Goal: Task Accomplishment & Management: Manage account settings

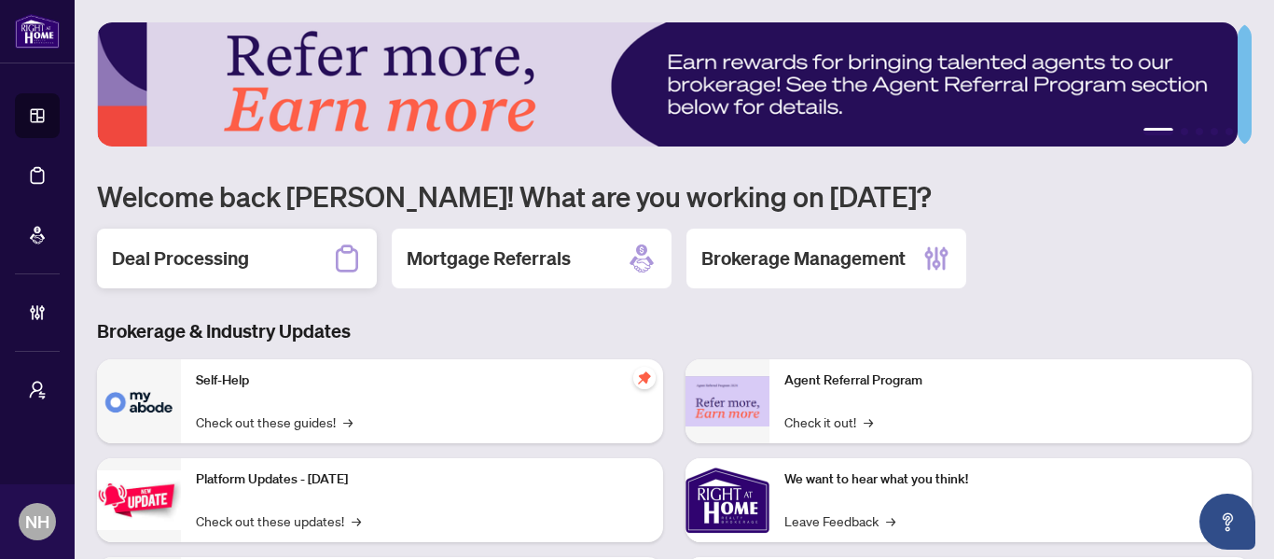
click at [272, 282] on div "Deal Processing" at bounding box center [237, 258] width 280 height 60
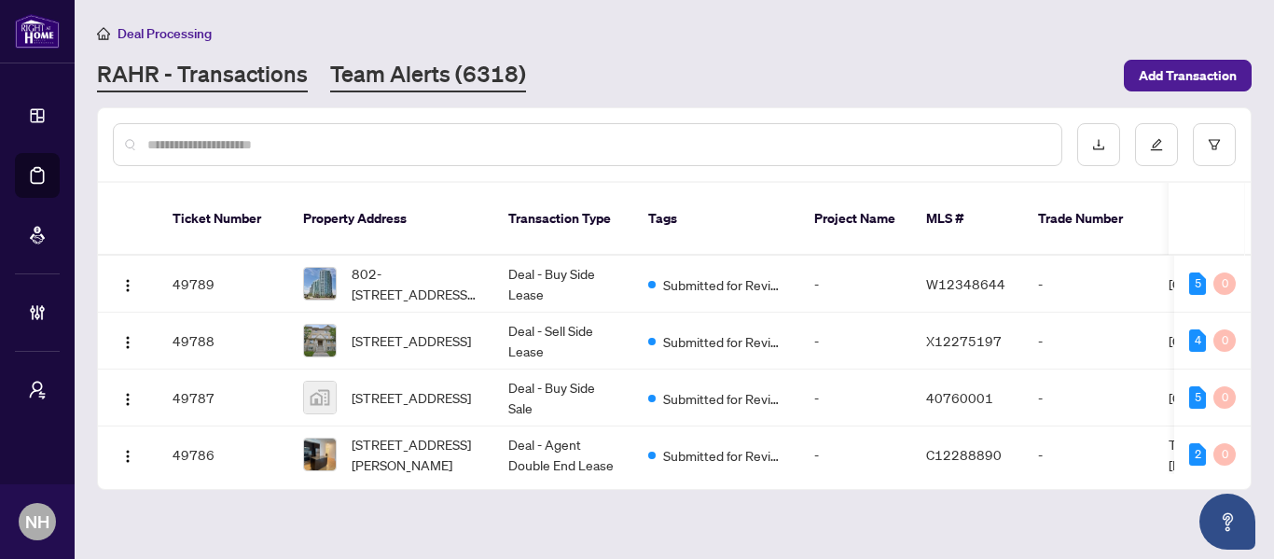
click at [451, 81] on link "Team Alerts (6318)" at bounding box center [428, 76] width 196 height 34
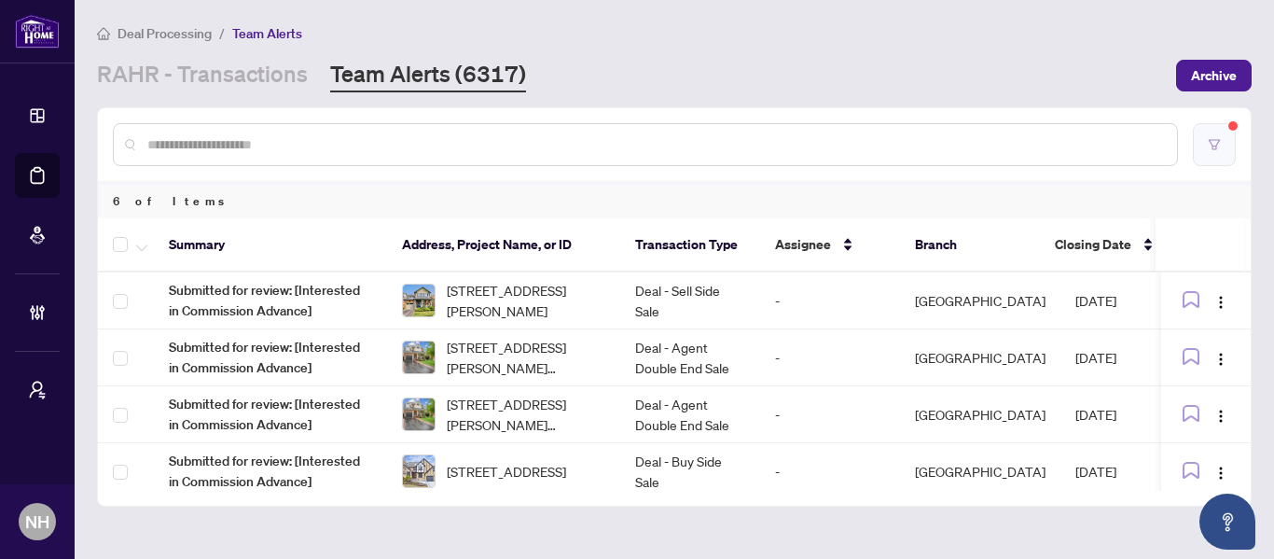
click at [1221, 158] on button "button" at bounding box center [1214, 144] width 43 height 43
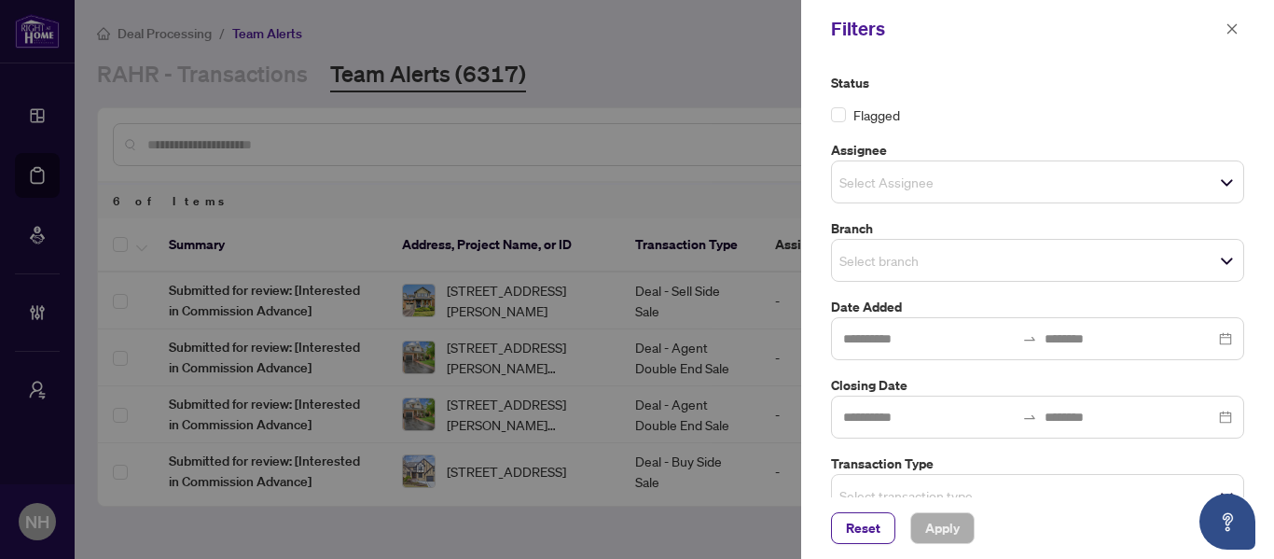
click at [753, 104] on div at bounding box center [637, 279] width 1274 height 559
click at [1238, 32] on icon "close" at bounding box center [1231, 28] width 13 height 13
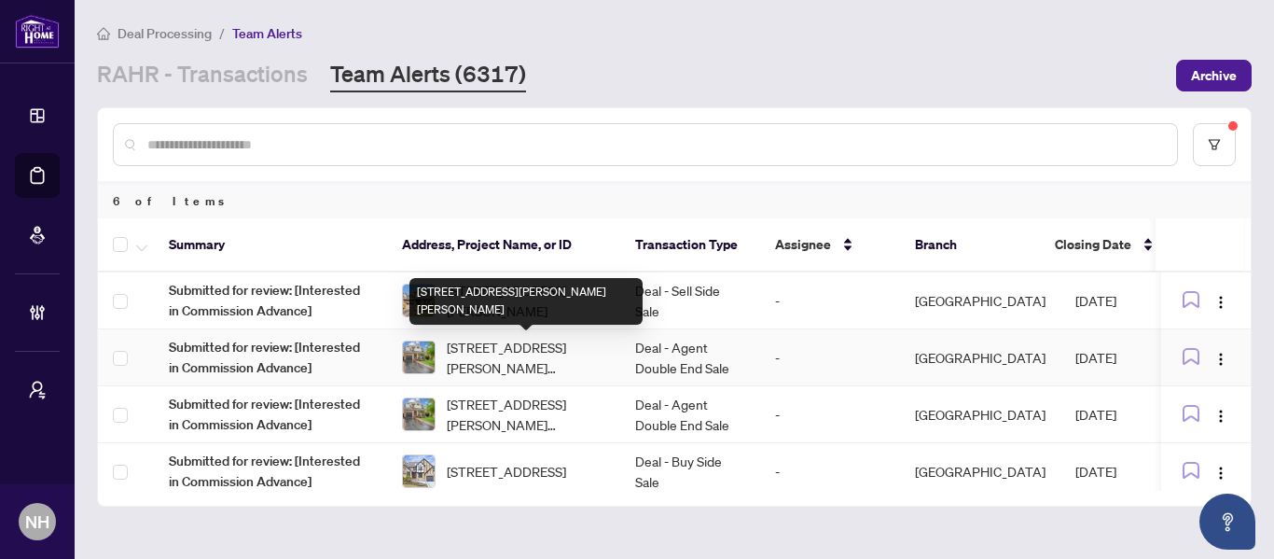
click at [566, 344] on span "[STREET_ADDRESS][PERSON_NAME][PERSON_NAME]" at bounding box center [526, 357] width 159 height 41
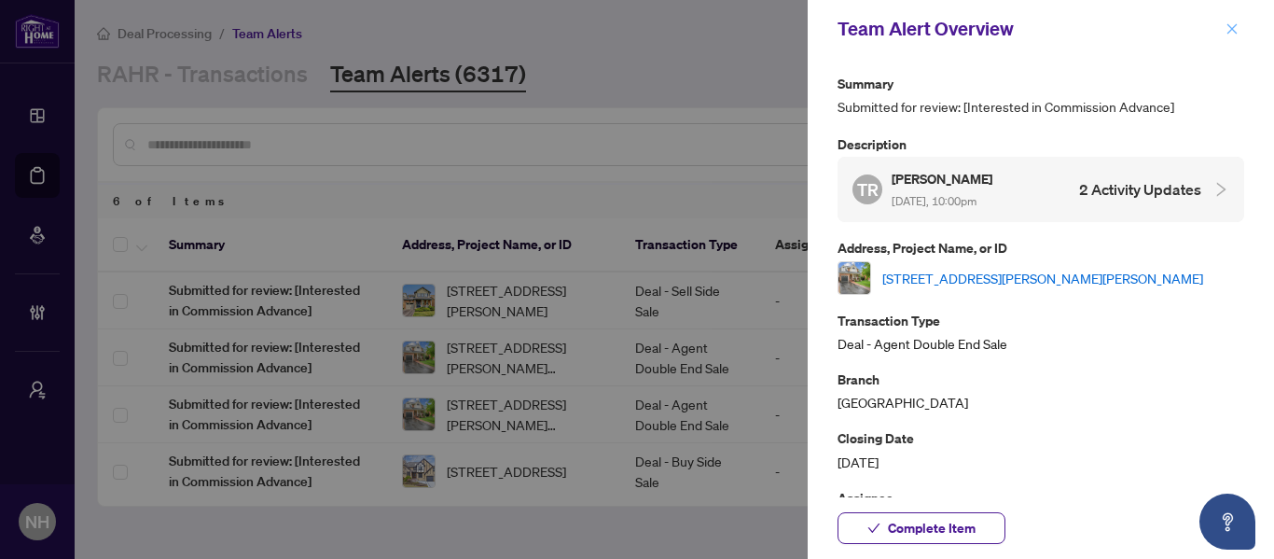
click at [1234, 39] on span "button" at bounding box center [1231, 29] width 13 height 30
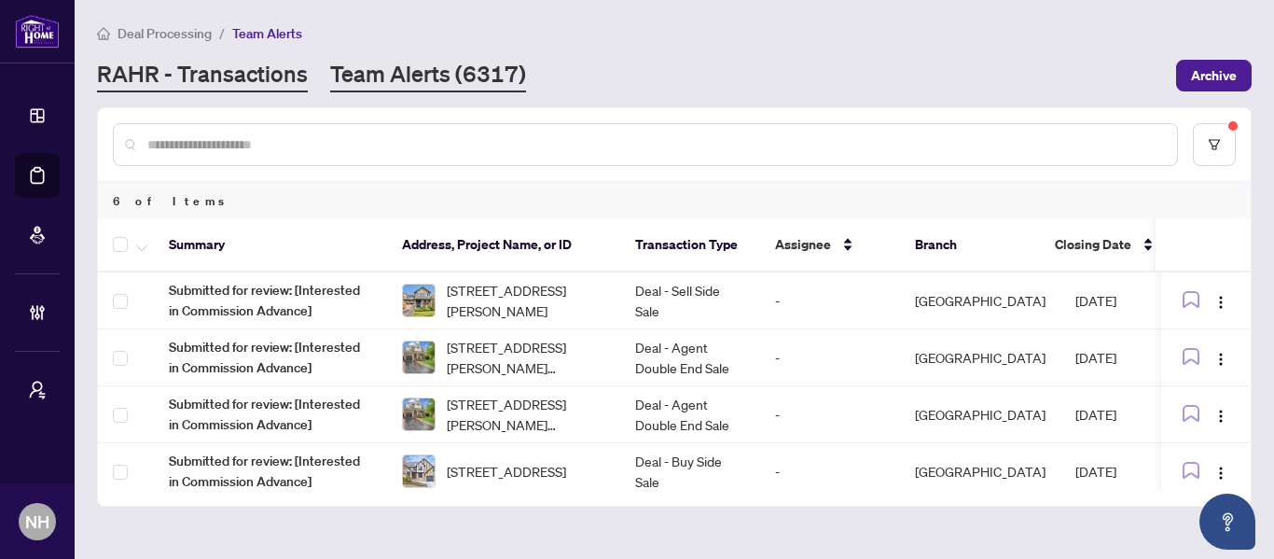
click at [206, 69] on link "RAHR - Transactions" at bounding box center [202, 76] width 211 height 34
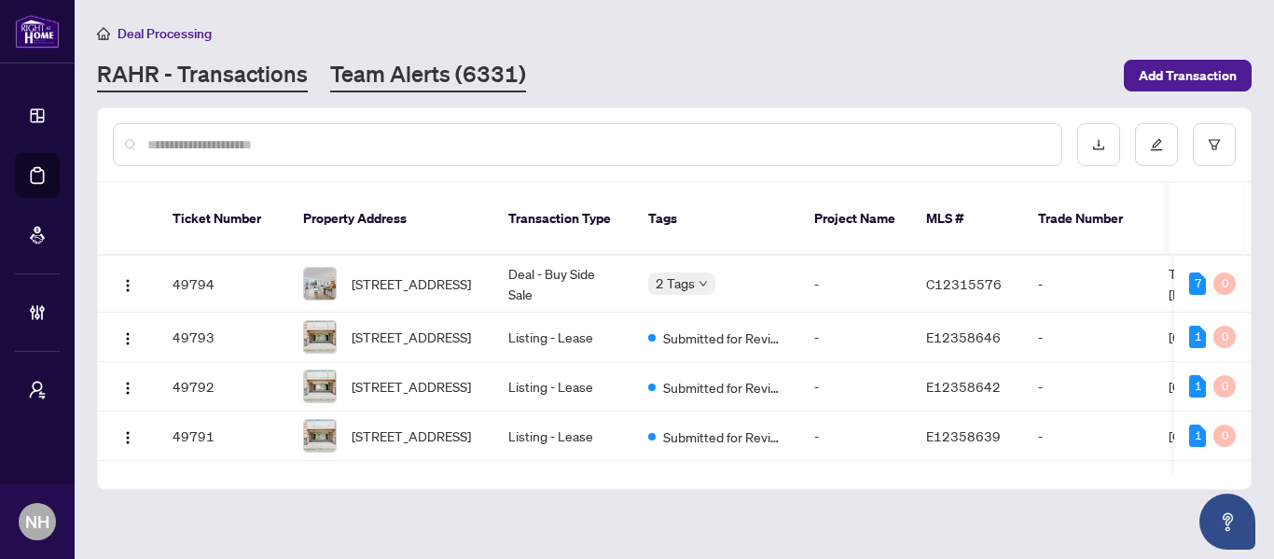
click at [466, 70] on link "Team Alerts (6331)" at bounding box center [428, 76] width 196 height 34
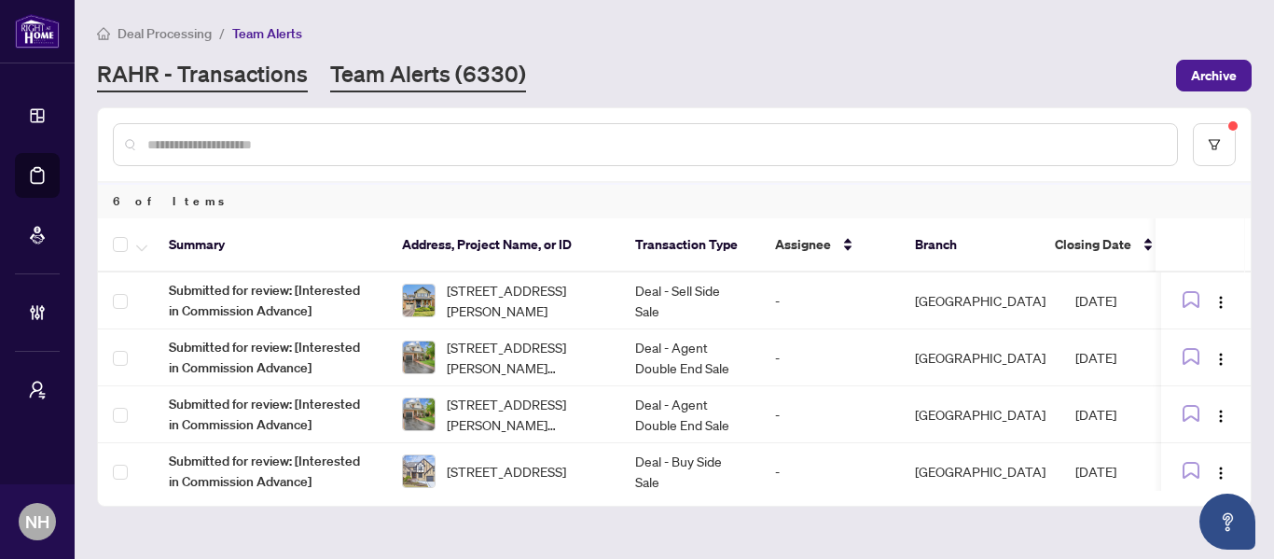
click at [188, 65] on link "RAHR - Transactions" at bounding box center [202, 76] width 211 height 34
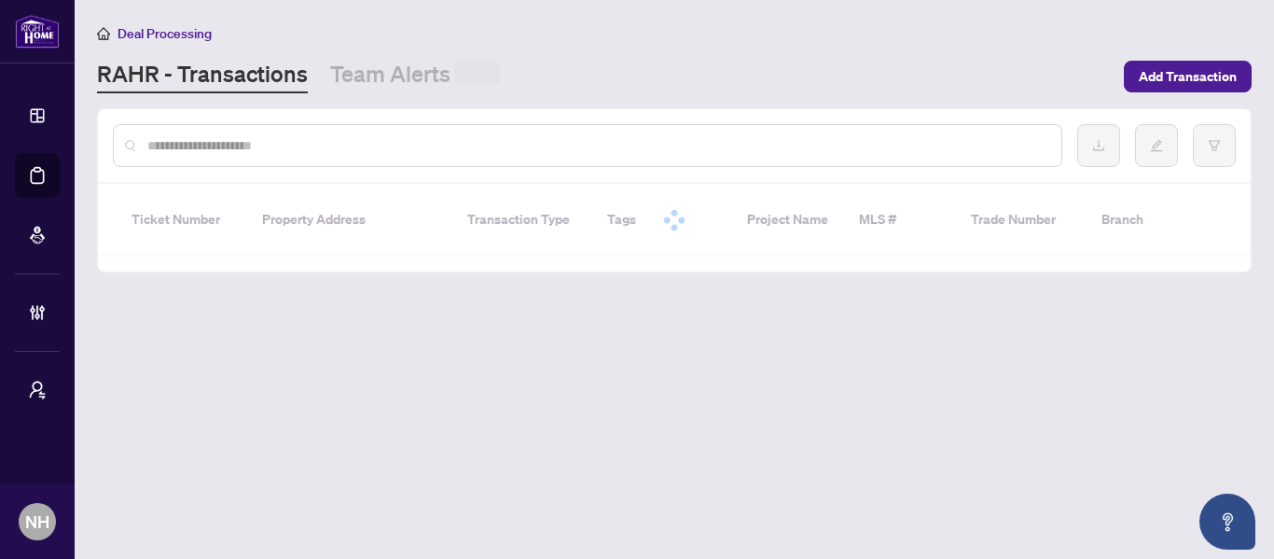
click at [322, 152] on input "text" at bounding box center [596, 145] width 899 height 21
paste input "**********"
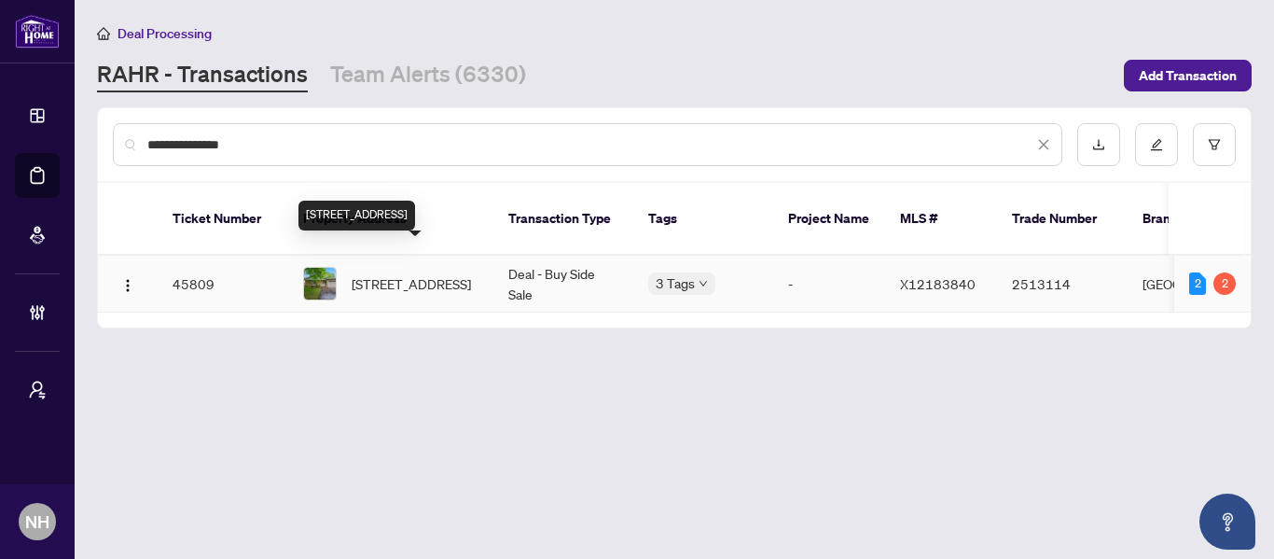
type input "**********"
click at [425, 273] on span "[STREET_ADDRESS]" at bounding box center [411, 283] width 119 height 21
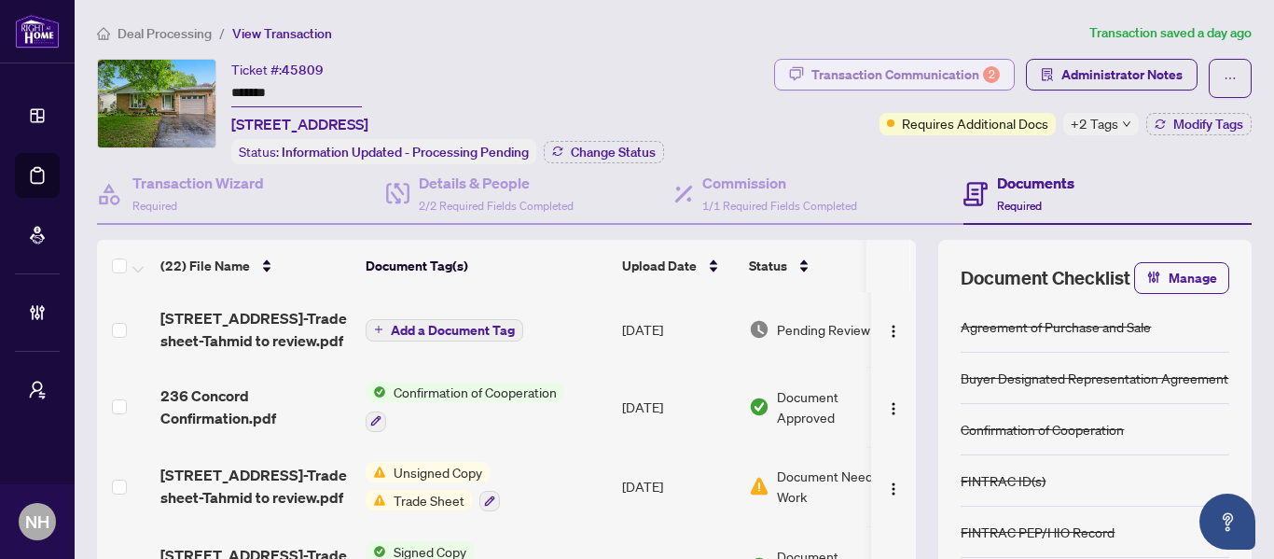
click at [906, 76] on div "Transaction Communication 2" at bounding box center [905, 75] width 188 height 30
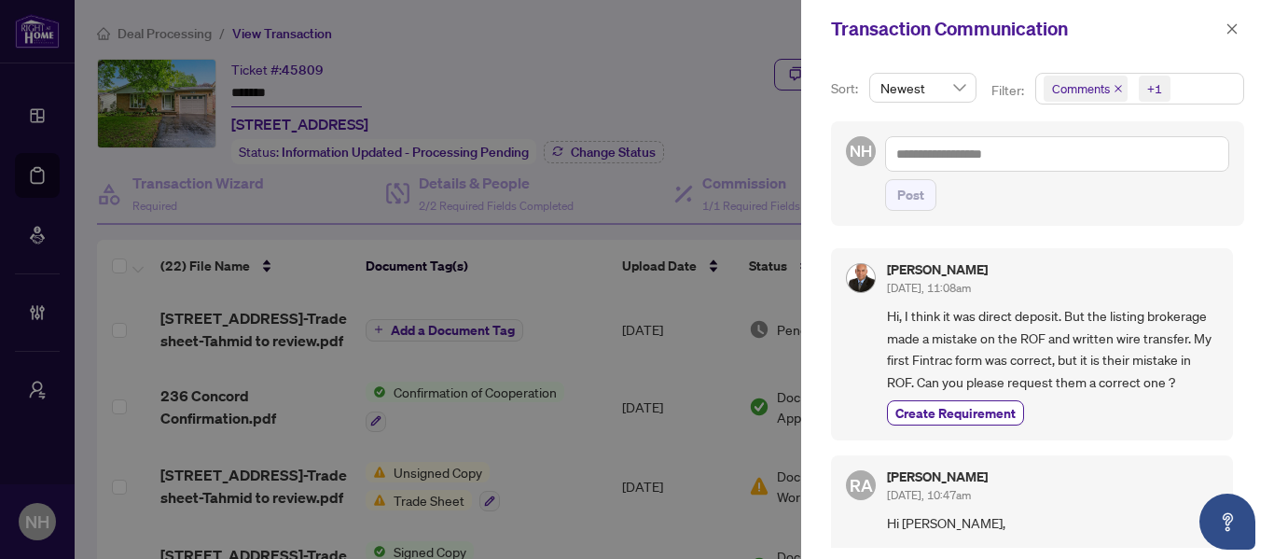
click at [1113, 89] on icon "close" at bounding box center [1117, 88] width 9 height 9
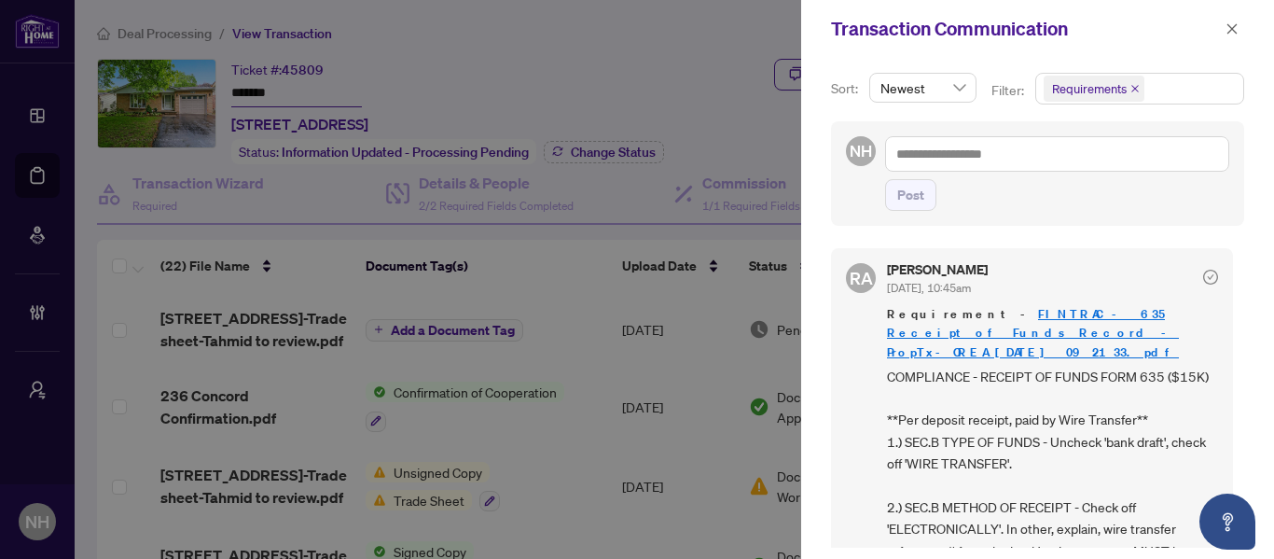
click at [1096, 211] on div "NH Post" at bounding box center [1037, 173] width 413 height 104
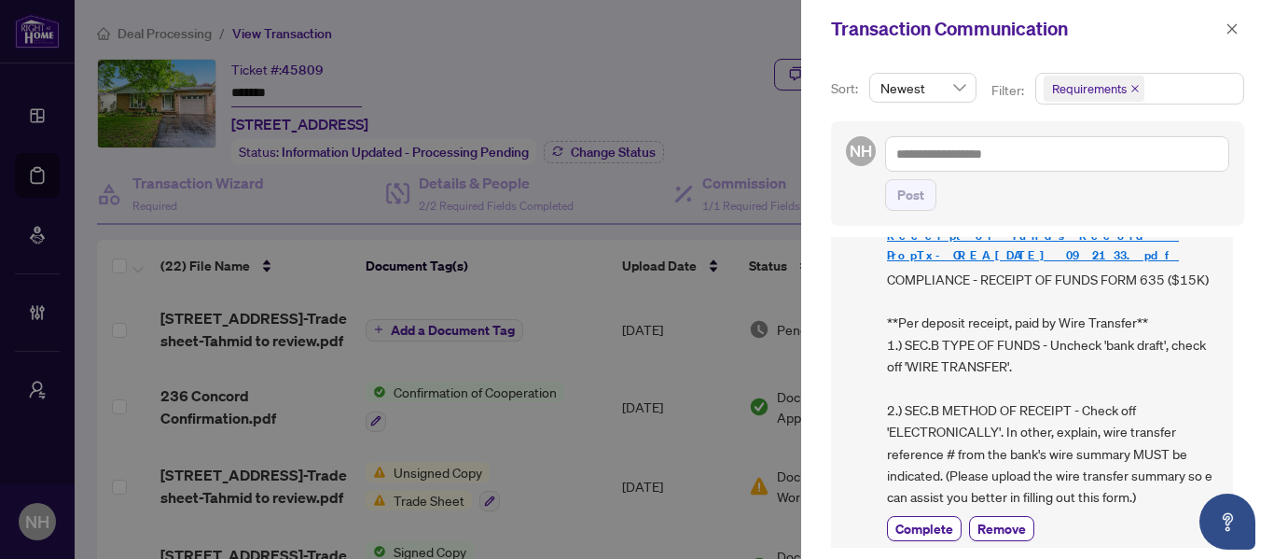
scroll to position [187, 0]
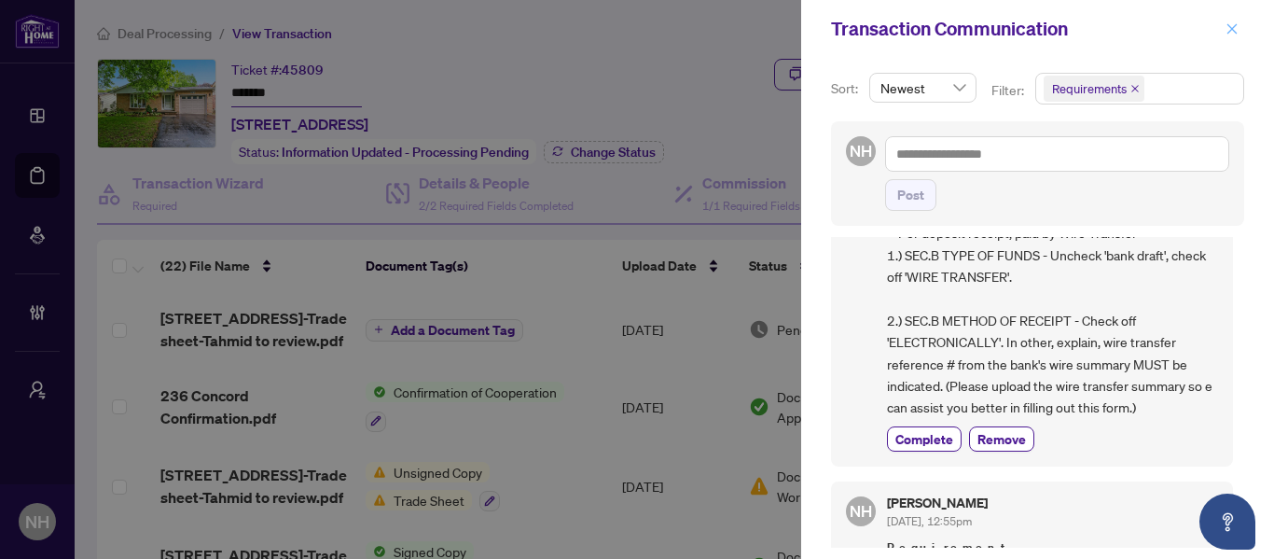
click at [1224, 28] on button "button" at bounding box center [1232, 29] width 24 height 22
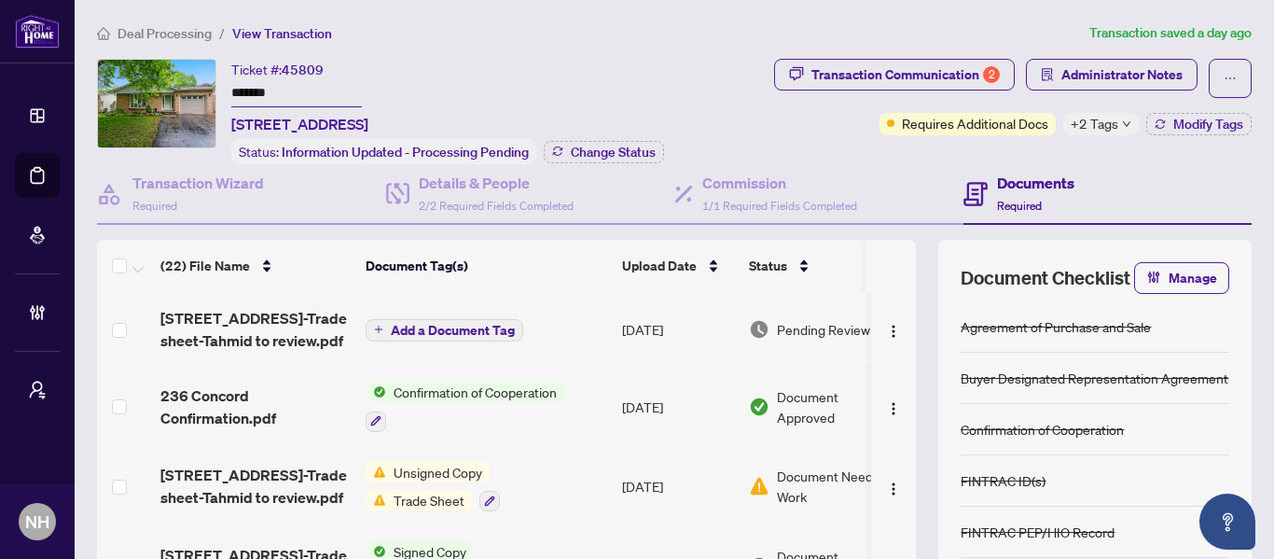
click at [265, 338] on span "[STREET_ADDRESS]-Trade sheet-Tahmid to review.pdf" at bounding box center [255, 329] width 190 height 45
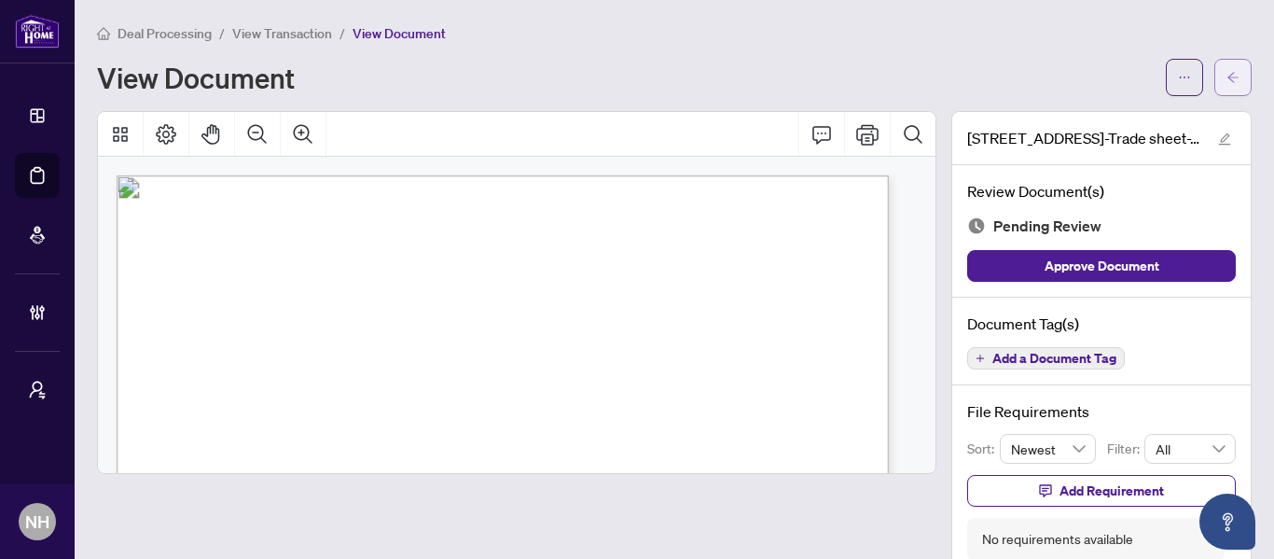
click at [1226, 76] on icon "arrow-left" at bounding box center [1232, 77] width 13 height 13
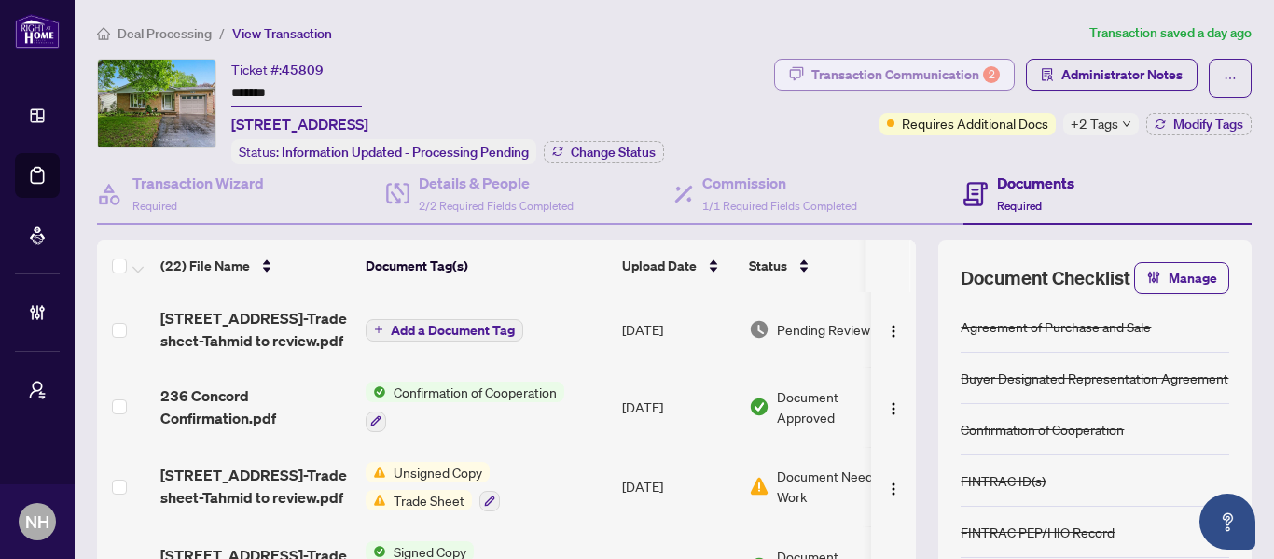
click at [859, 80] on div "Transaction Communication 2" at bounding box center [905, 75] width 188 height 30
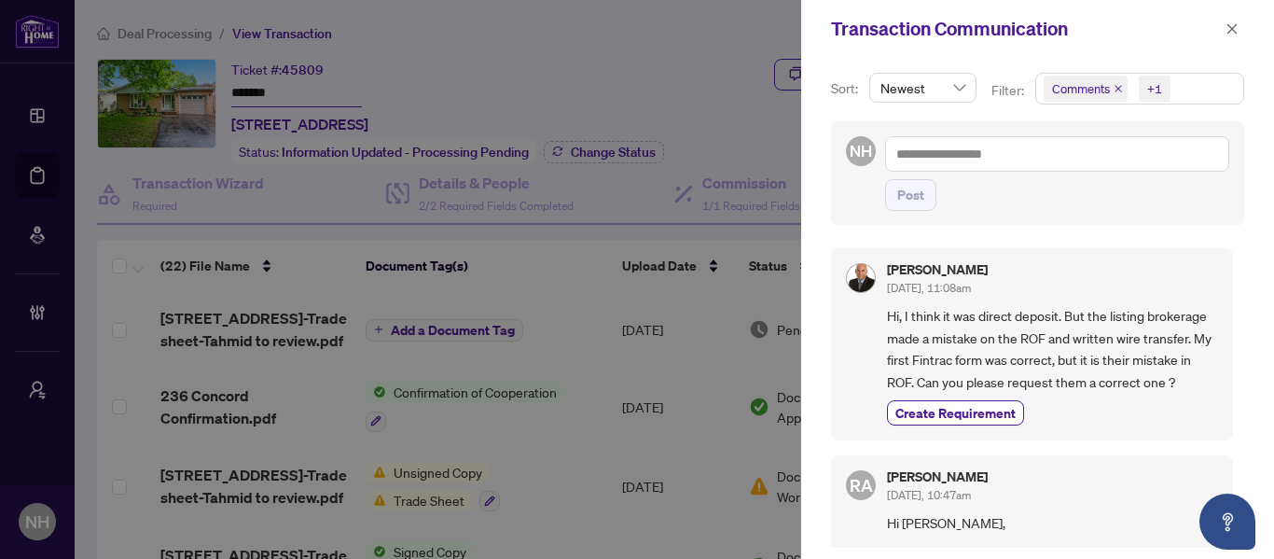
click at [1115, 95] on span "Comments" at bounding box center [1086, 89] width 84 height 26
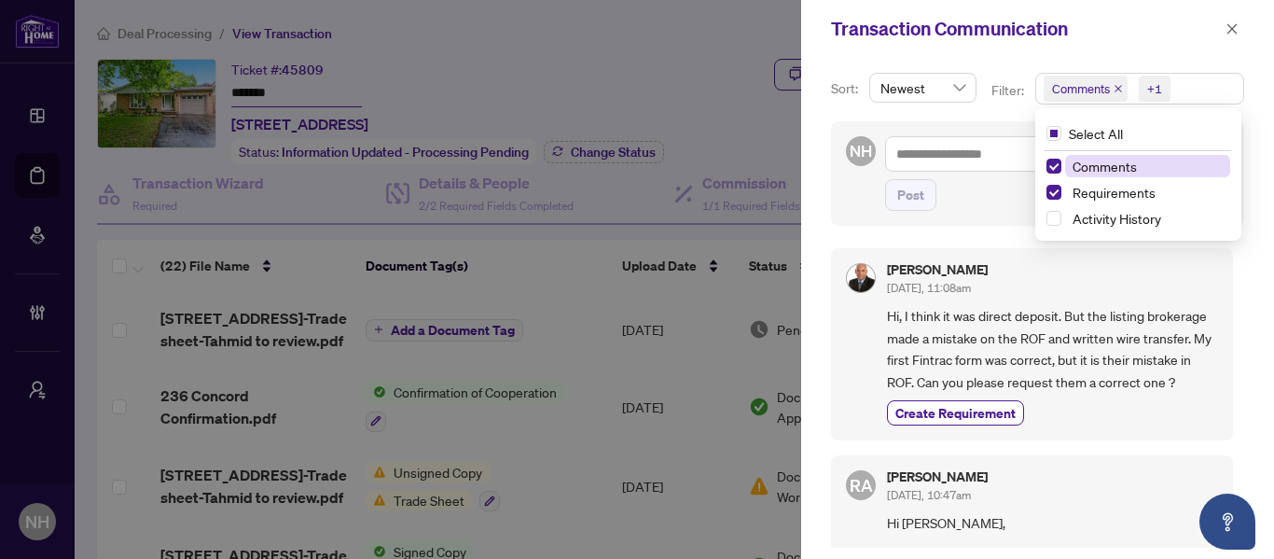
click at [1115, 92] on icon "close" at bounding box center [1117, 88] width 9 height 9
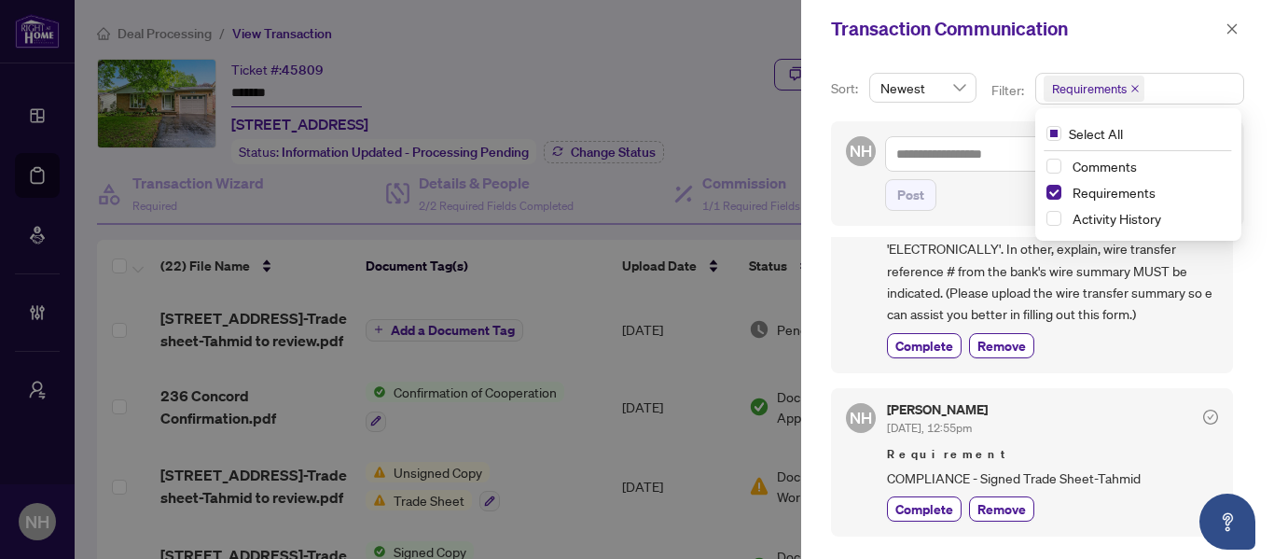
scroll to position [373, 0]
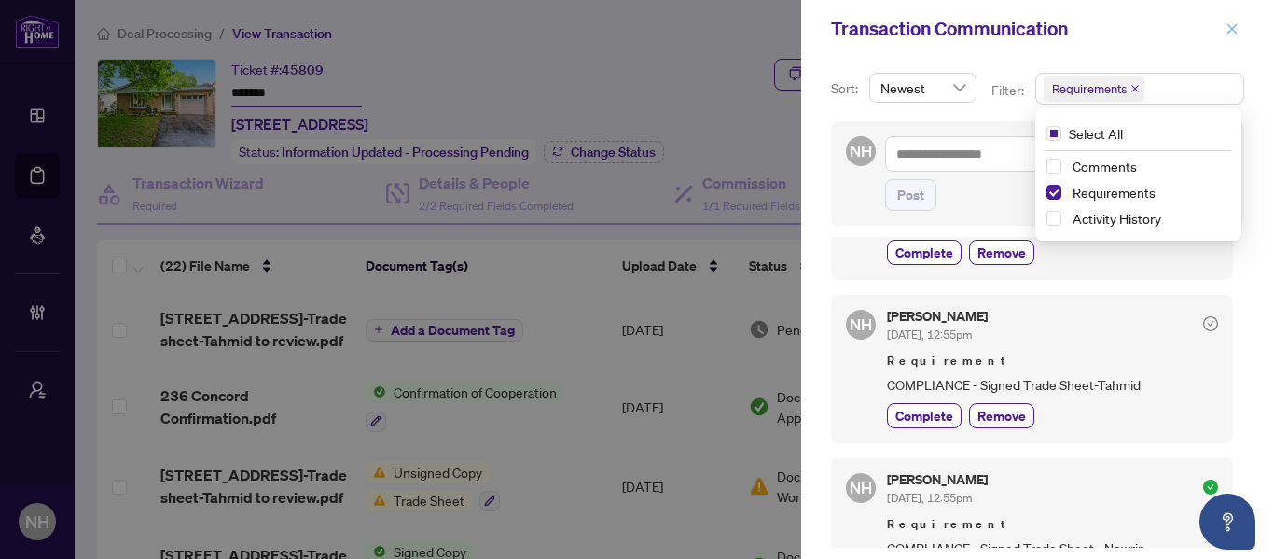
click at [1238, 25] on icon "close" at bounding box center [1231, 28] width 13 height 13
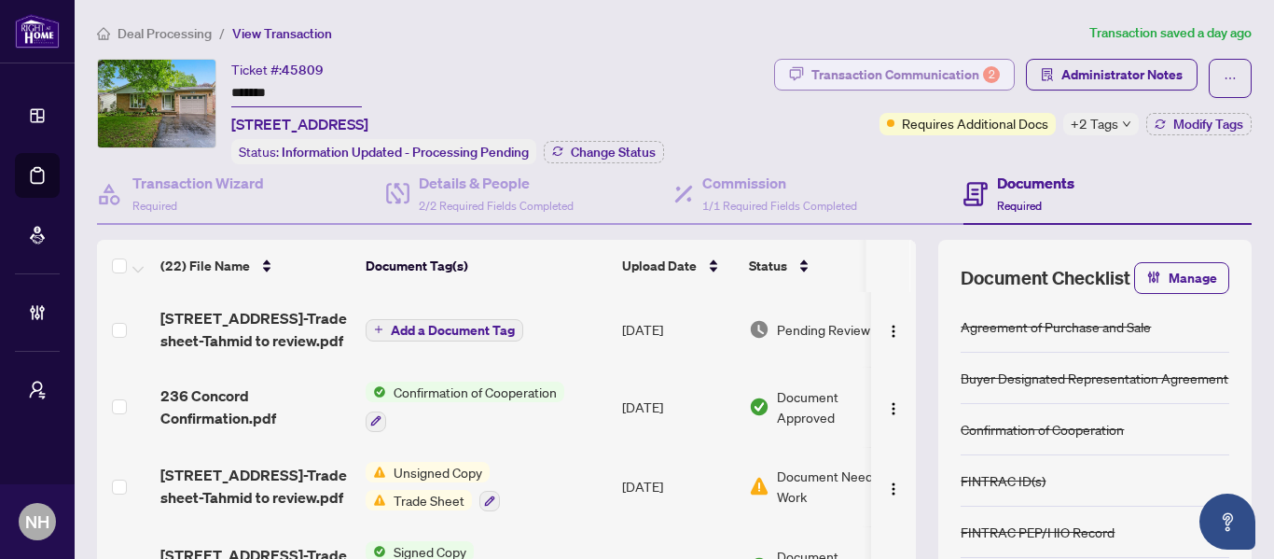
click at [886, 61] on div "Transaction Communication 2" at bounding box center [905, 75] width 188 height 30
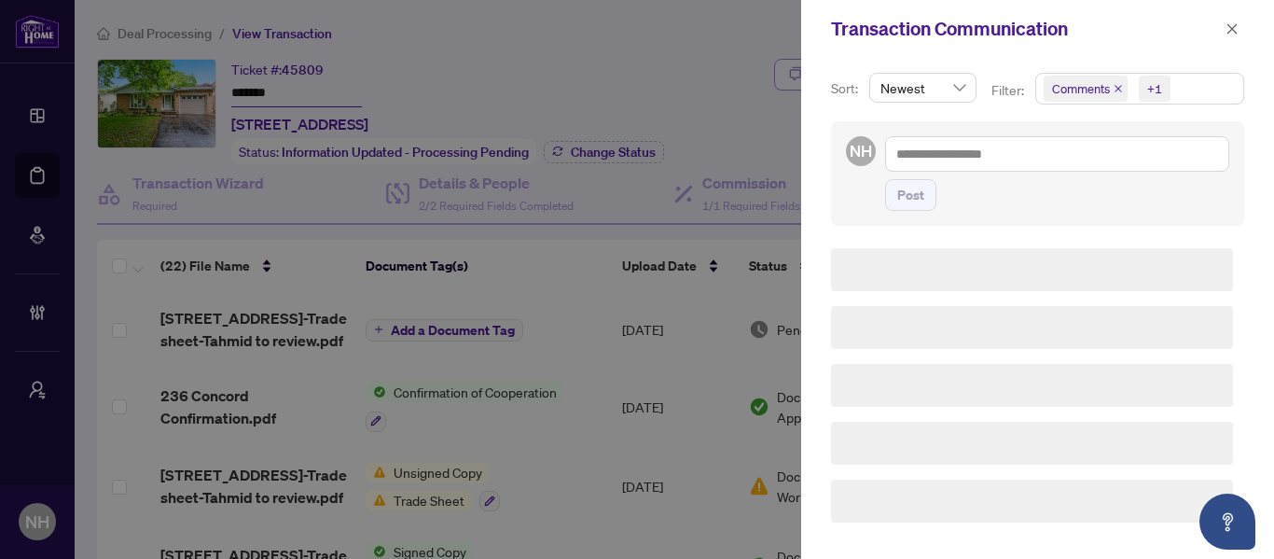
scroll to position [0, 0]
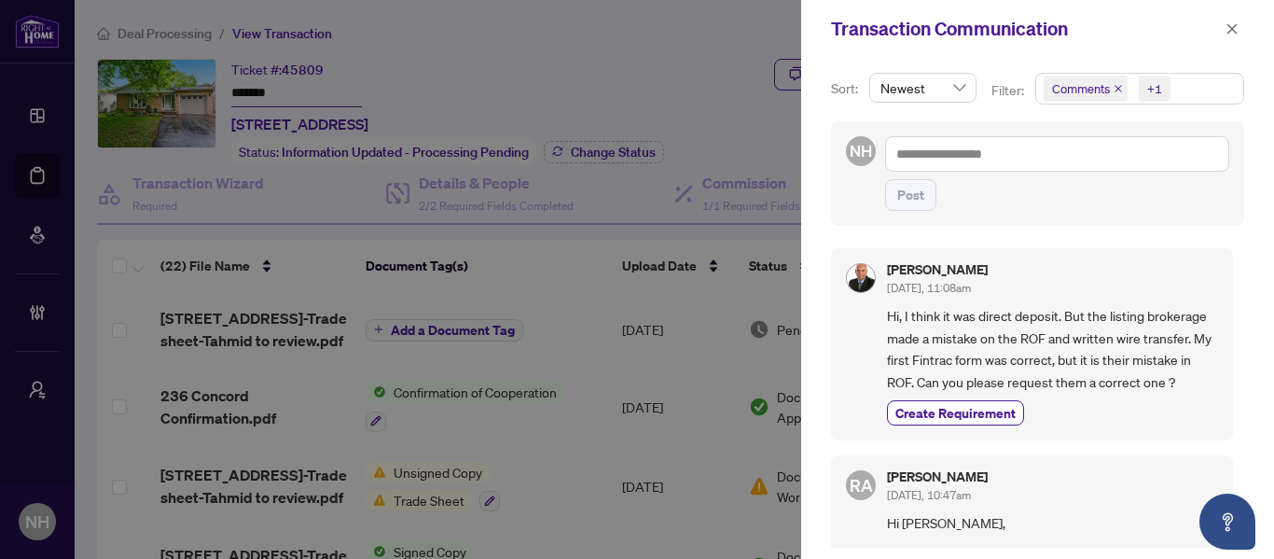
click at [1117, 88] on icon "close" at bounding box center [1117, 88] width 7 height 7
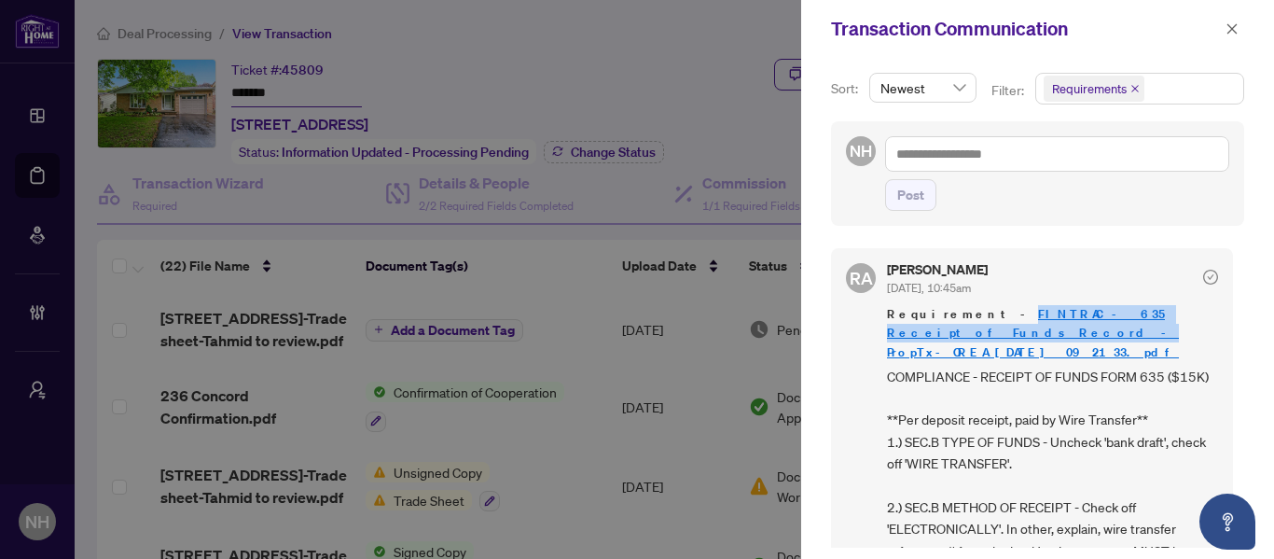
drag, startPoint x: 956, startPoint y: 311, endPoint x: 1169, endPoint y: 307, distance: 212.7
click at [1169, 307] on span "Requirement - FINTRAC - 635 Receipt of Funds Record - PropTx-OREA_[DATE] 09_21_…" at bounding box center [1052, 333] width 331 height 56
copy span "- FINTRAC - 635 Receipt of Funds Record -"
click at [1234, 31] on icon "close" at bounding box center [1232, 28] width 10 height 10
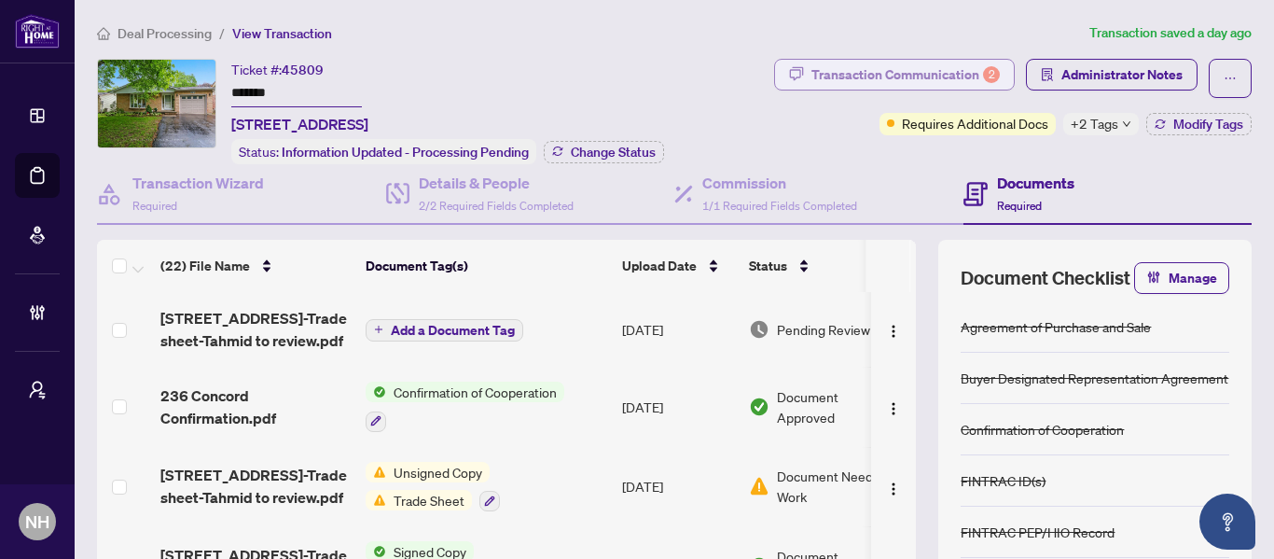
click at [811, 76] on div "Transaction Communication 2" at bounding box center [905, 75] width 188 height 30
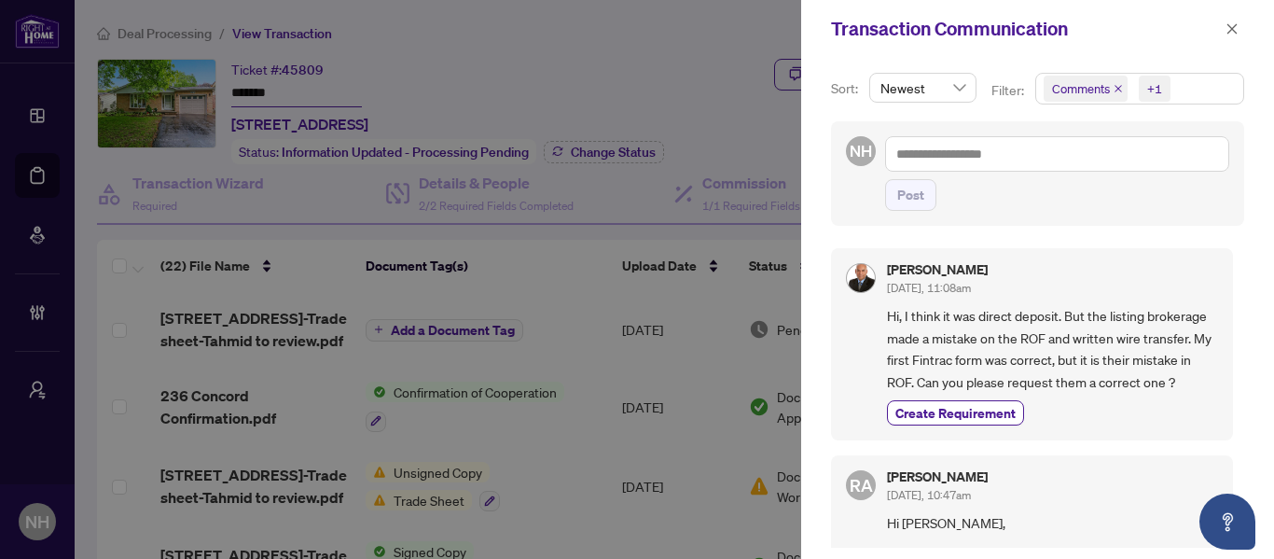
click at [1114, 95] on span "Comments" at bounding box center [1086, 89] width 84 height 26
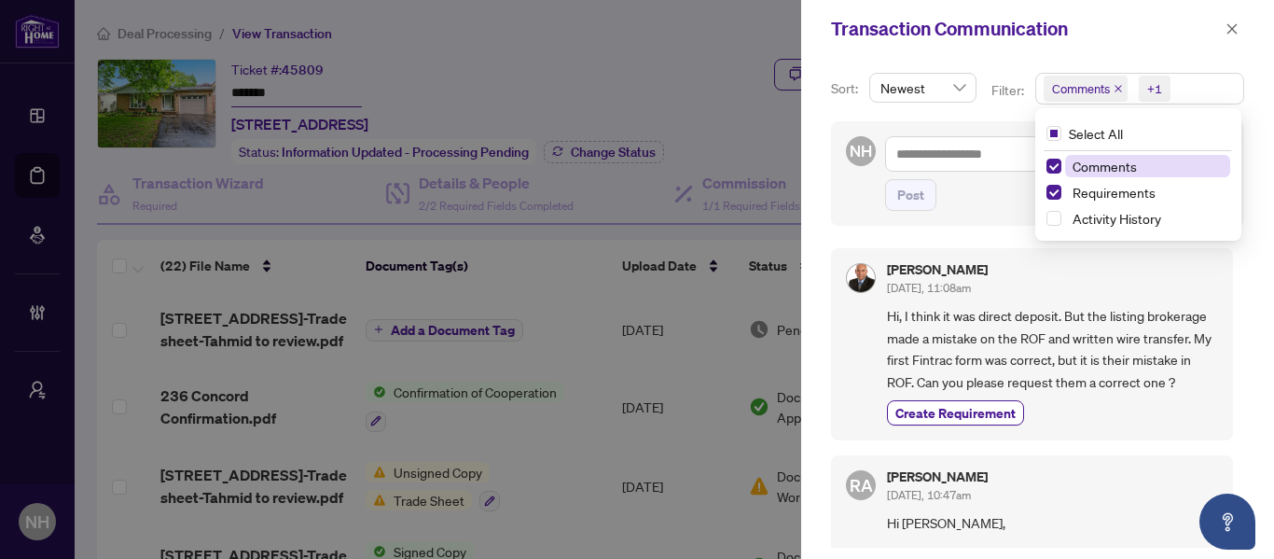
click at [1116, 86] on icon "close" at bounding box center [1117, 88] width 9 height 9
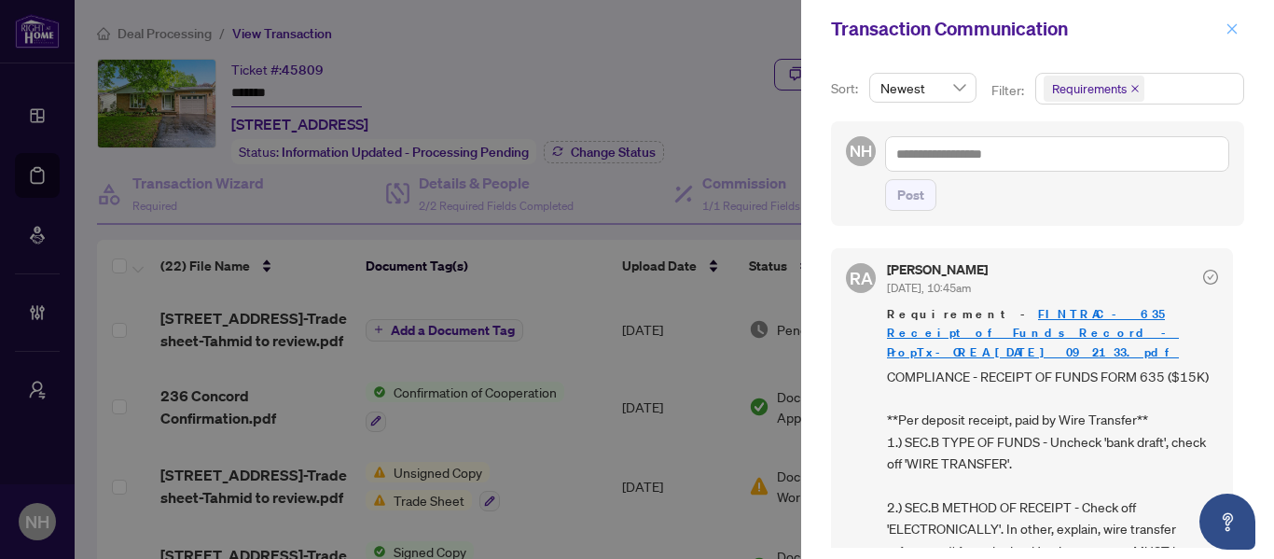
click at [1230, 31] on icon "close" at bounding box center [1232, 28] width 10 height 10
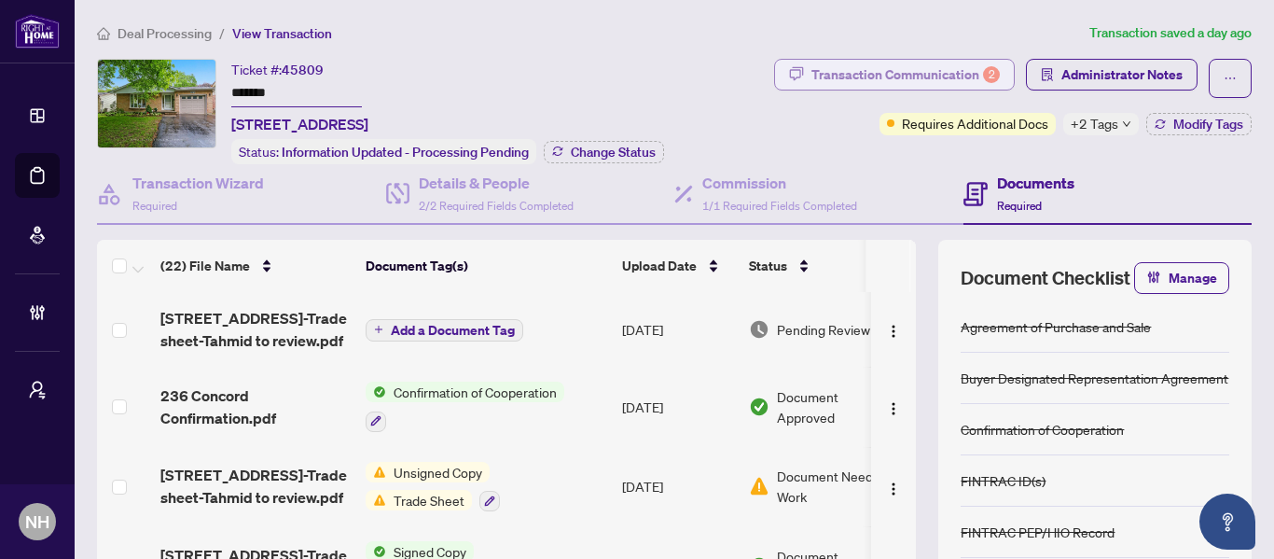
click at [832, 62] on div "Transaction Communication 2" at bounding box center [905, 75] width 188 height 30
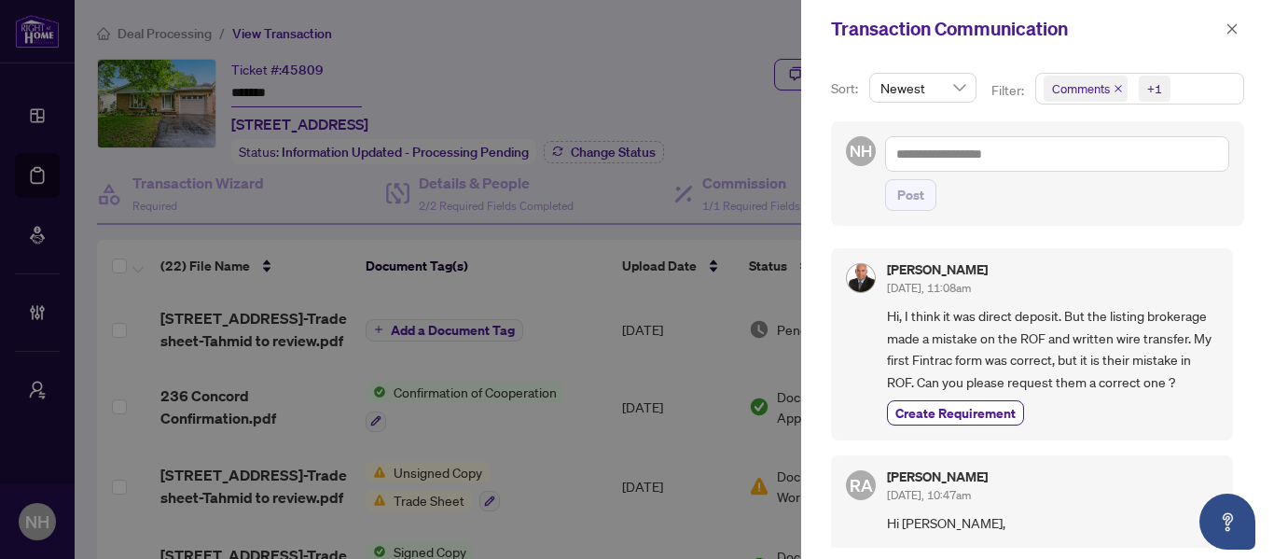
click at [673, 80] on div at bounding box center [637, 279] width 1274 height 559
click at [1231, 34] on icon "close" at bounding box center [1231, 28] width 13 height 13
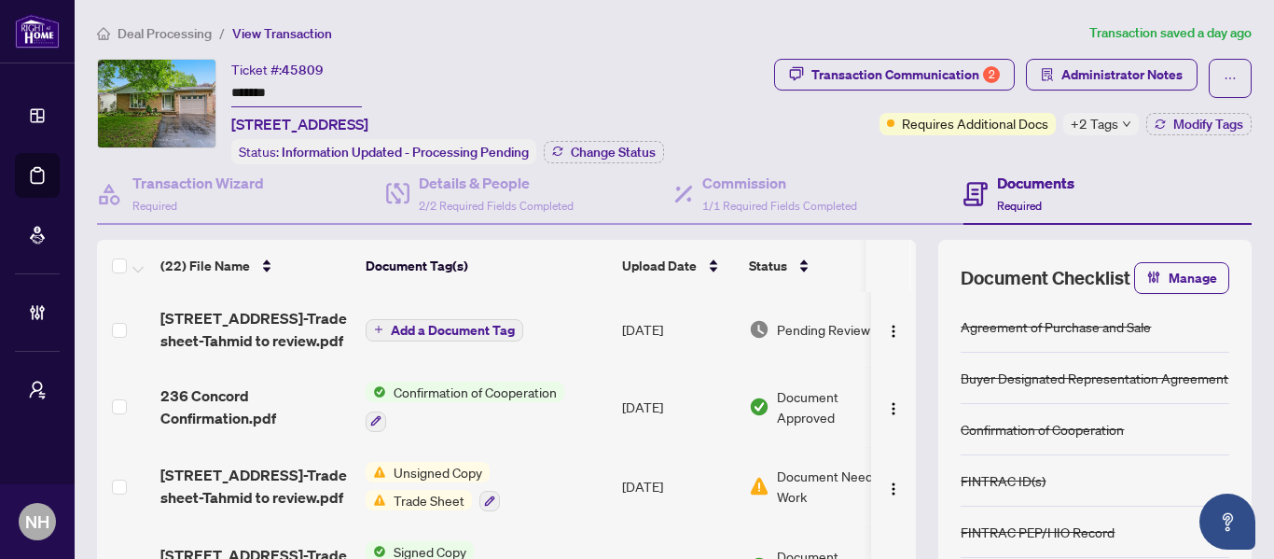
click at [137, 27] on span "Deal Processing" at bounding box center [165, 33] width 94 height 17
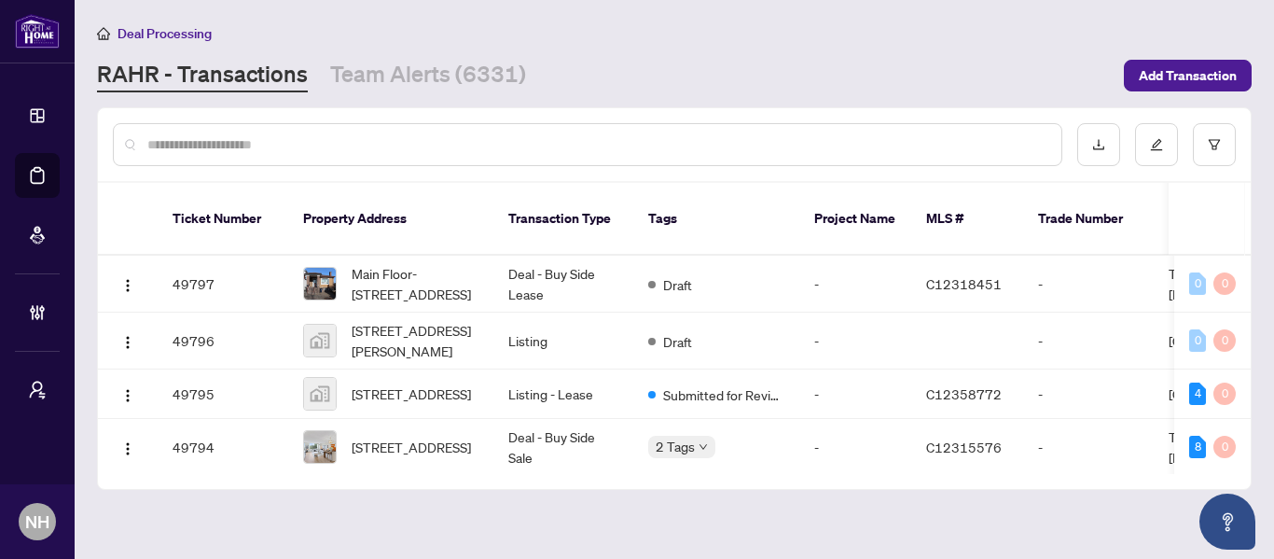
drag, startPoint x: 391, startPoint y: 82, endPoint x: 372, endPoint y: 97, distance: 23.9
click at [391, 82] on link "Team Alerts (6331)" at bounding box center [428, 76] width 196 height 34
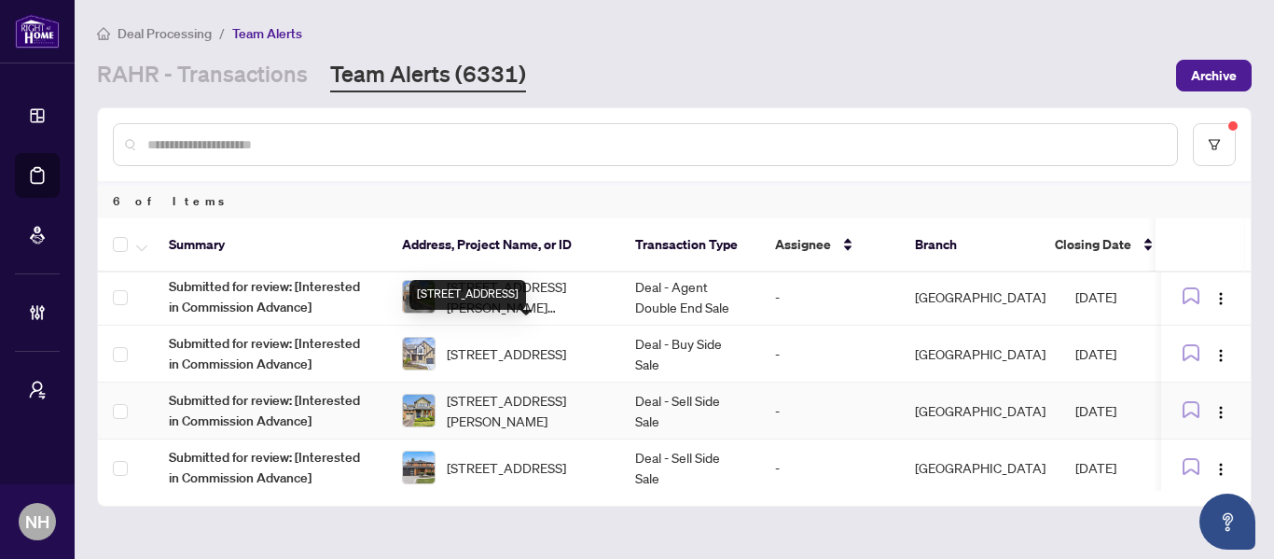
scroll to position [129, 0]
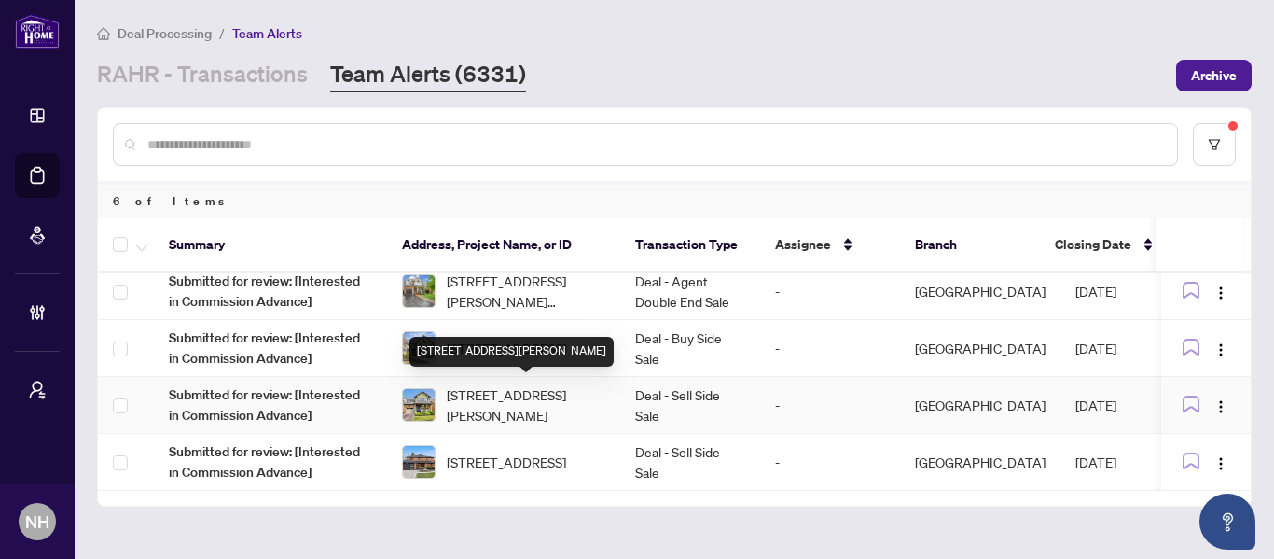
click at [512, 404] on span "[STREET_ADDRESS][PERSON_NAME]" at bounding box center [526, 404] width 159 height 41
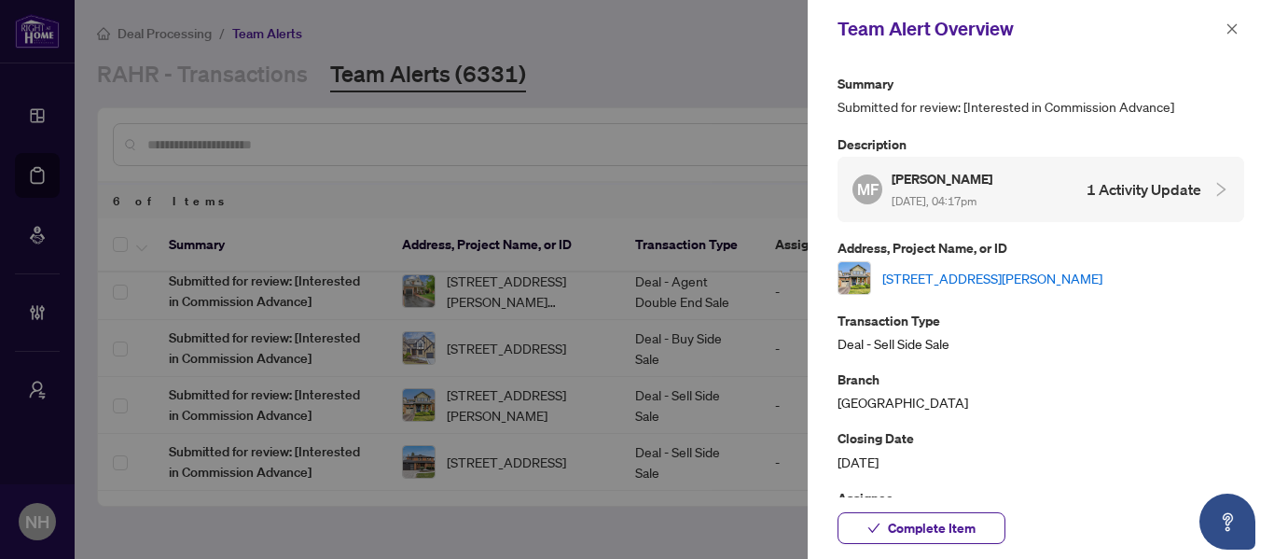
click at [998, 272] on link "[STREET_ADDRESS][PERSON_NAME]" at bounding box center [992, 278] width 220 height 21
click at [1236, 35] on icon "close" at bounding box center [1231, 28] width 13 height 13
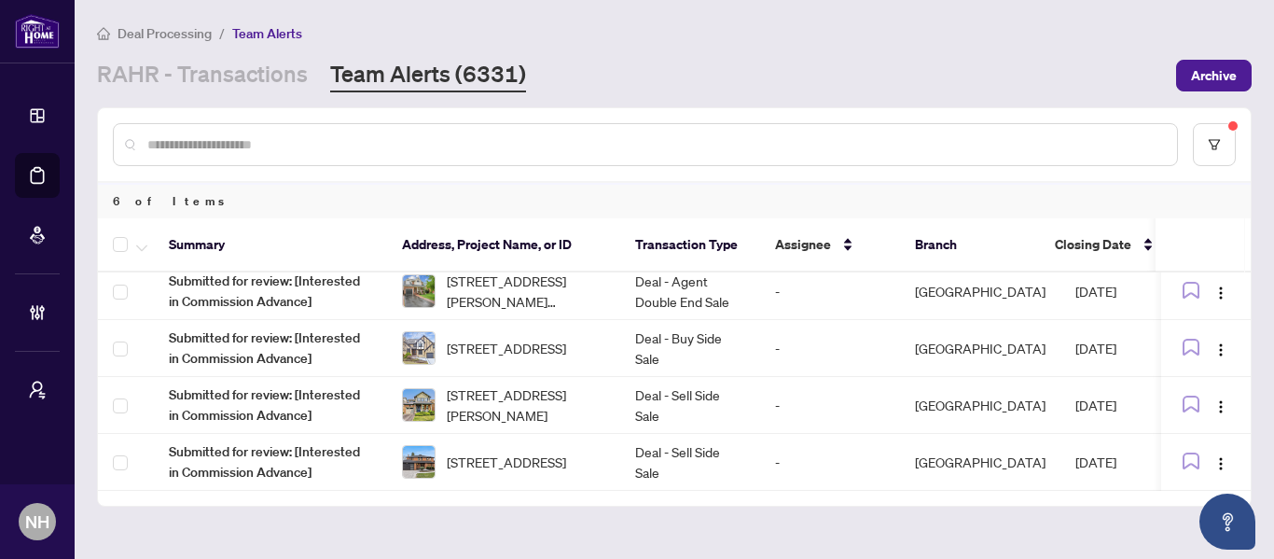
drag, startPoint x: 521, startPoint y: 130, endPoint x: 507, endPoint y: 133, distance: 14.5
click at [520, 131] on div at bounding box center [645, 144] width 1065 height 43
click at [193, 66] on link "RAHR - Transactions" at bounding box center [202, 76] width 211 height 34
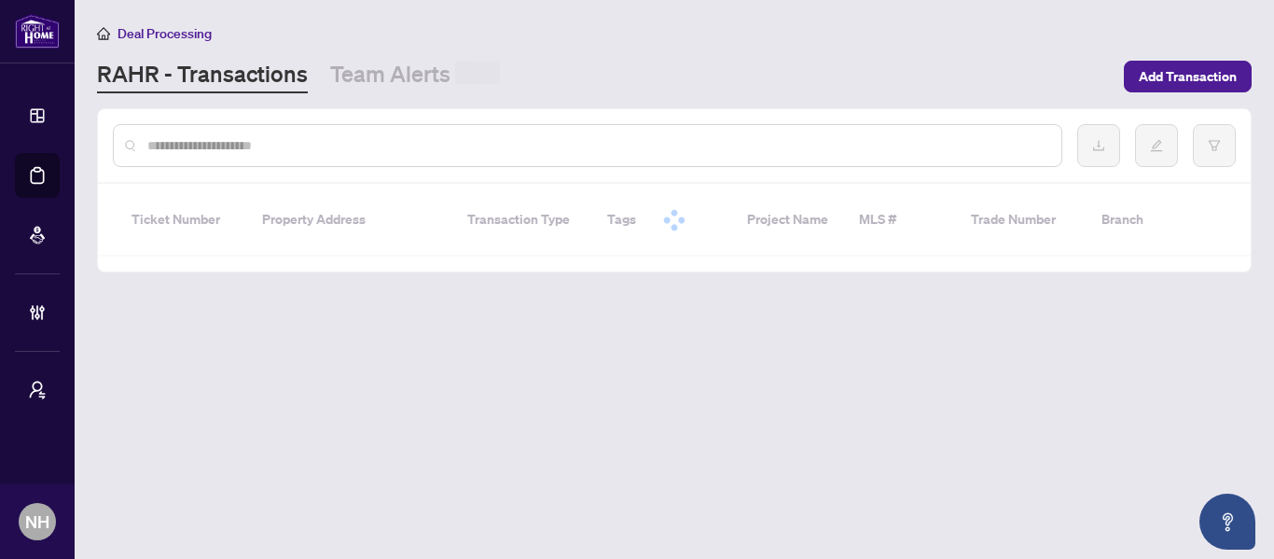
click at [294, 147] on input "text" at bounding box center [596, 145] width 899 height 21
paste input "**********"
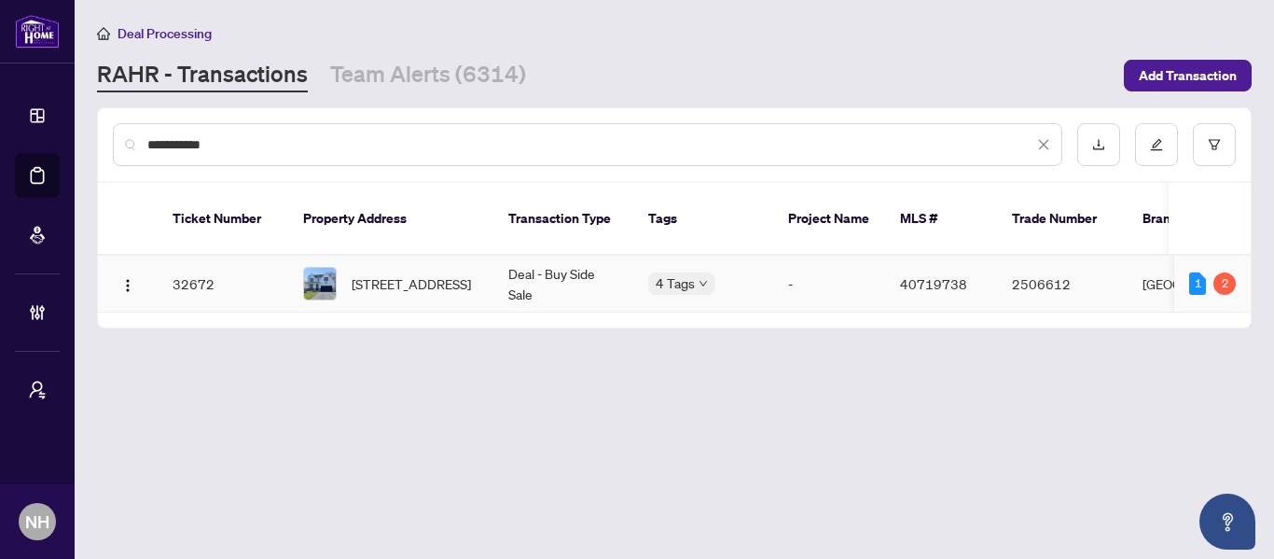
type input "**********"
click at [413, 282] on span "[STREET_ADDRESS]" at bounding box center [411, 283] width 119 height 21
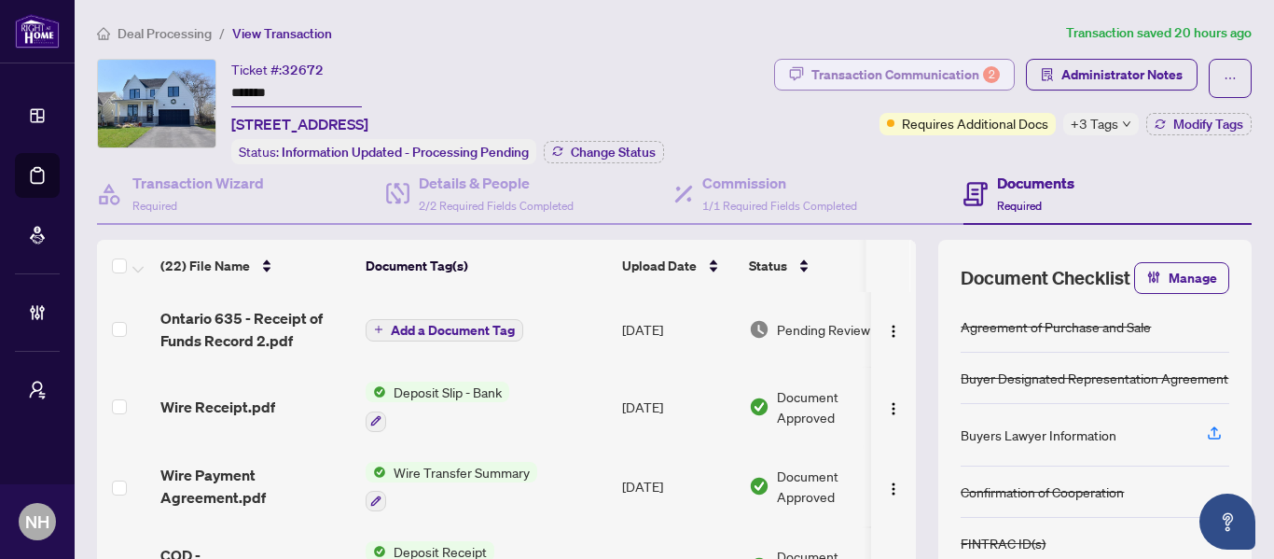
click at [858, 81] on div "Transaction Communication 2" at bounding box center [905, 75] width 188 height 30
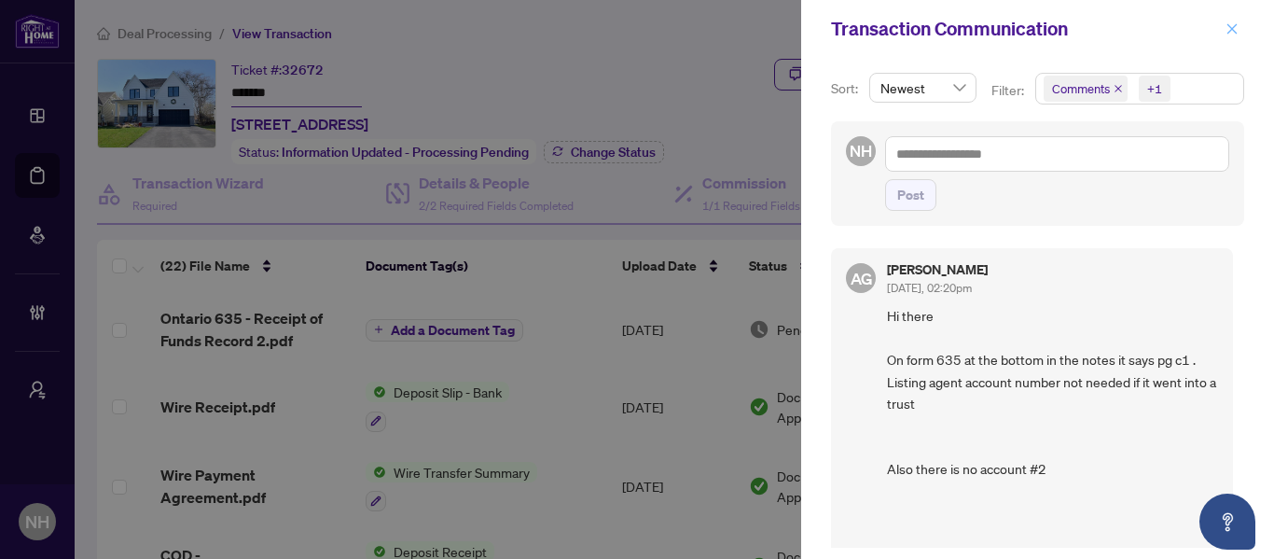
click at [1240, 24] on button "button" at bounding box center [1232, 29] width 24 height 22
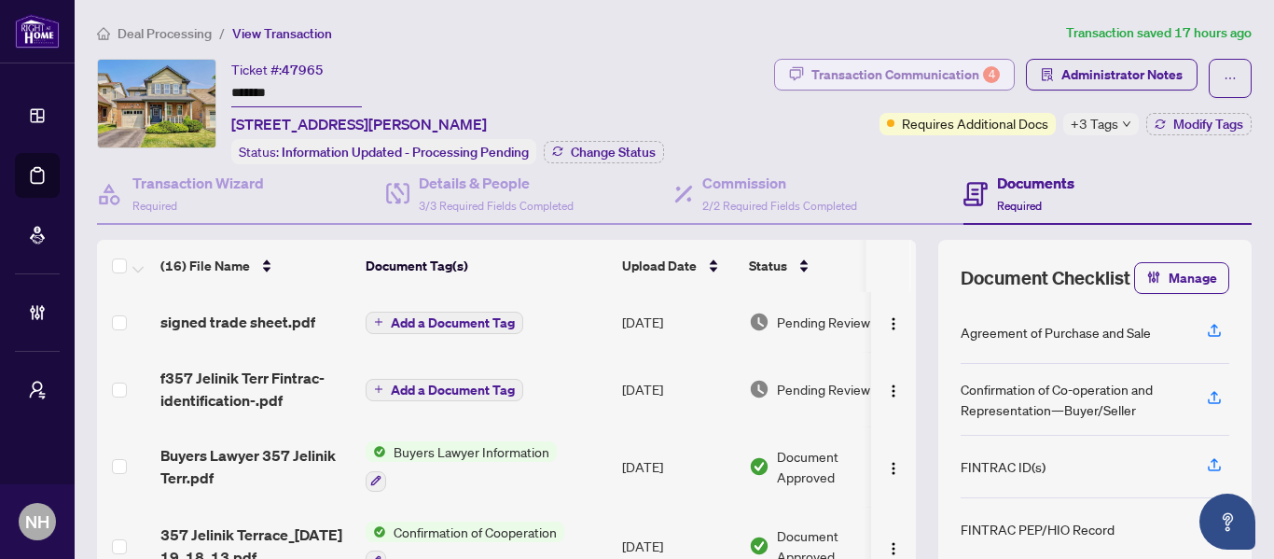
click at [876, 79] on div "Transaction Communication 4" at bounding box center [905, 75] width 188 height 30
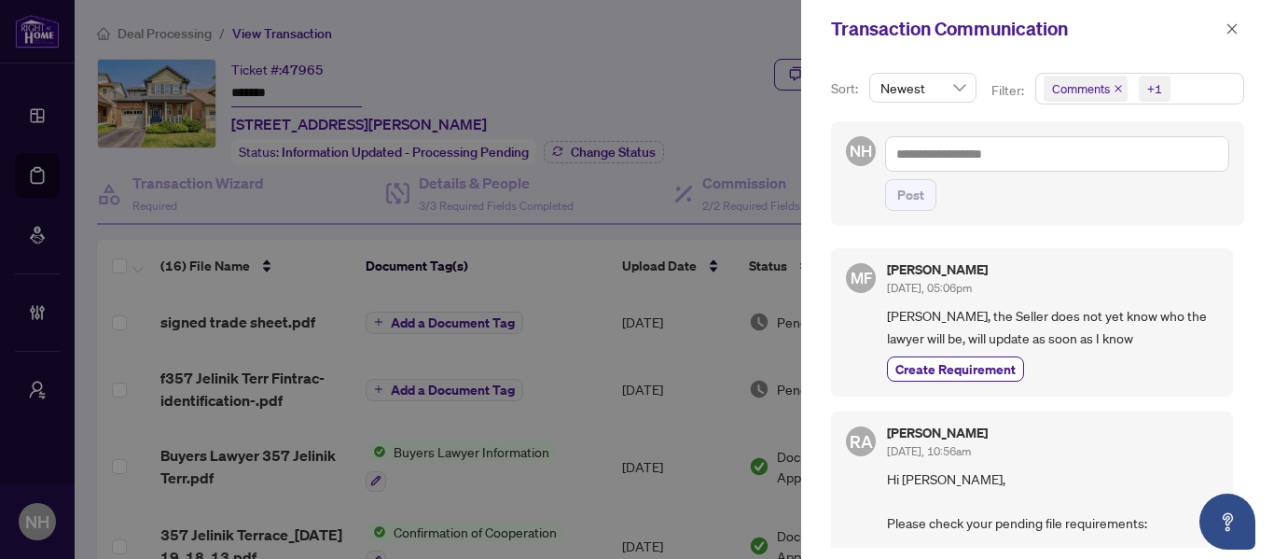
click at [1113, 88] on icon "close" at bounding box center [1117, 88] width 9 height 9
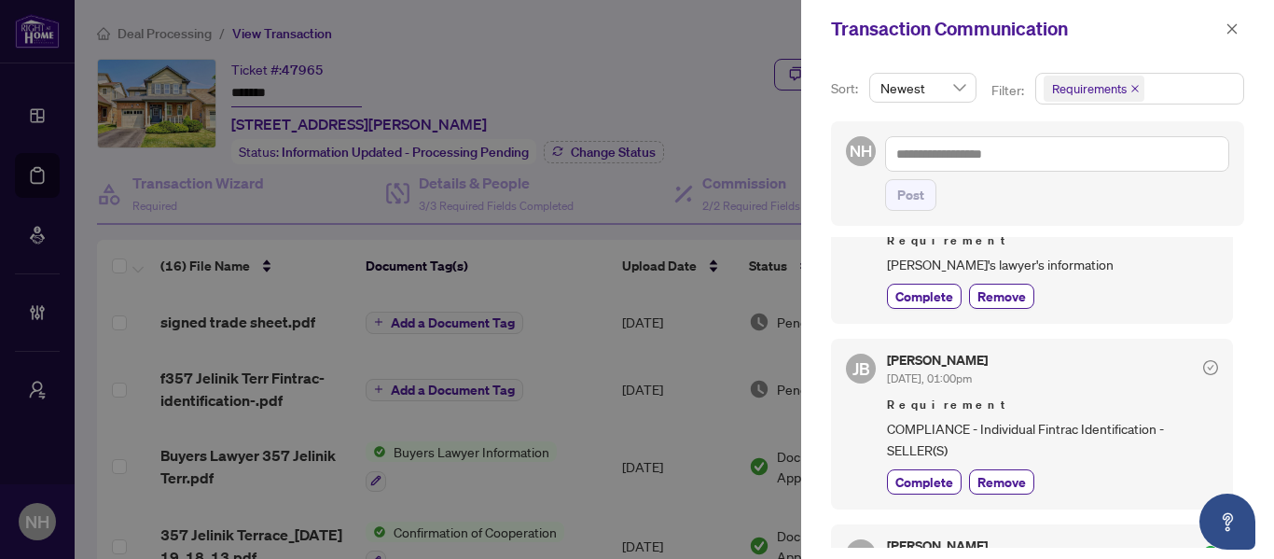
scroll to position [560, 0]
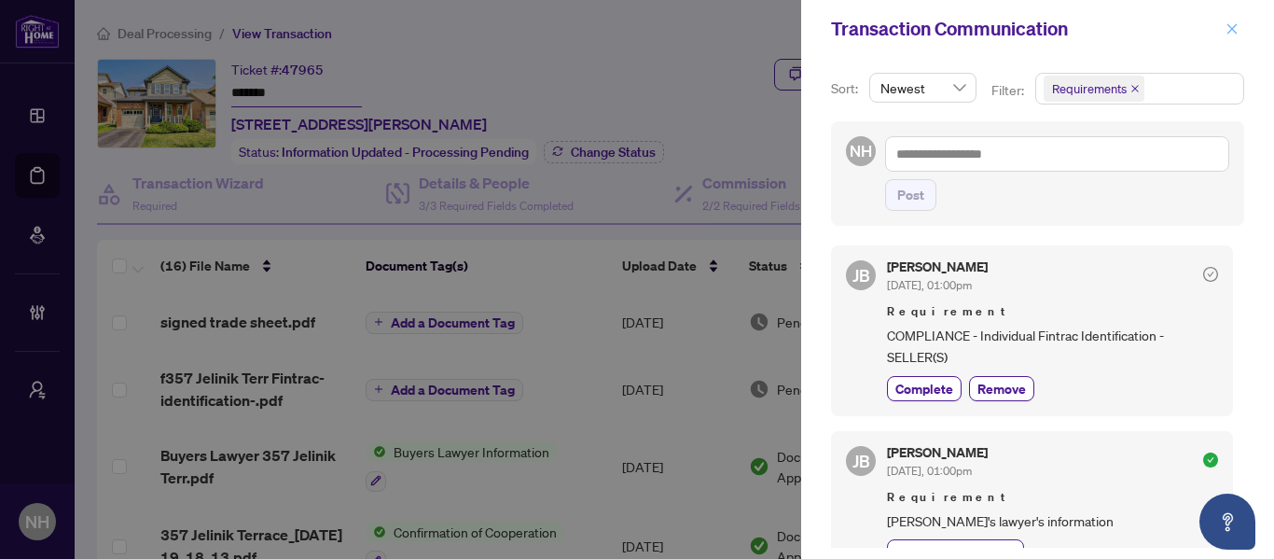
click at [1232, 26] on icon "close" at bounding box center [1231, 28] width 13 height 13
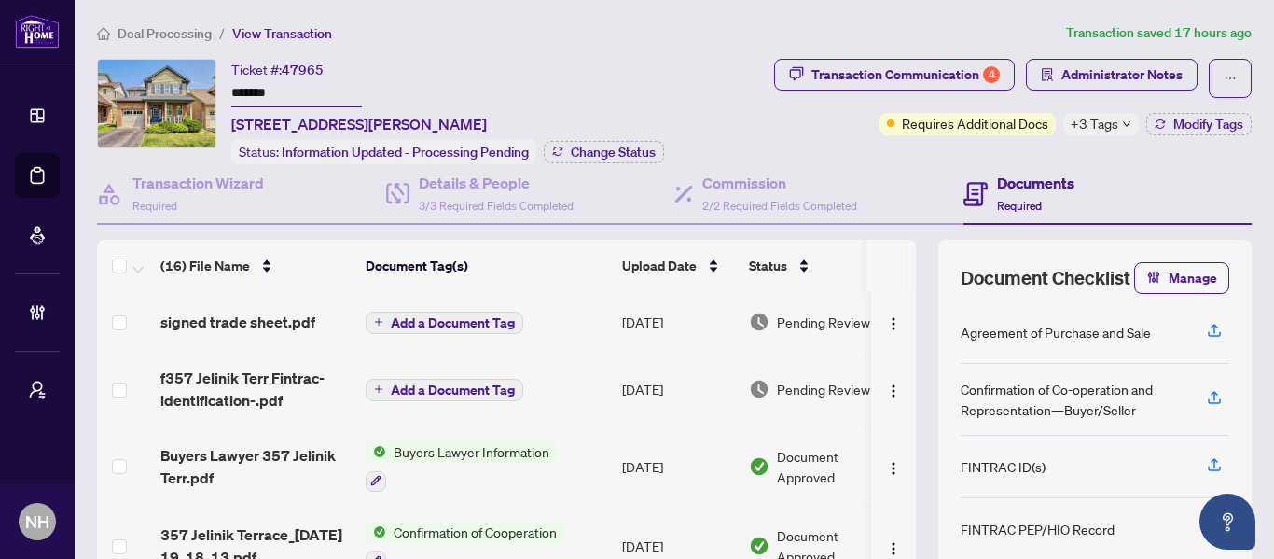
click at [137, 29] on span "Deal Processing" at bounding box center [165, 33] width 94 height 17
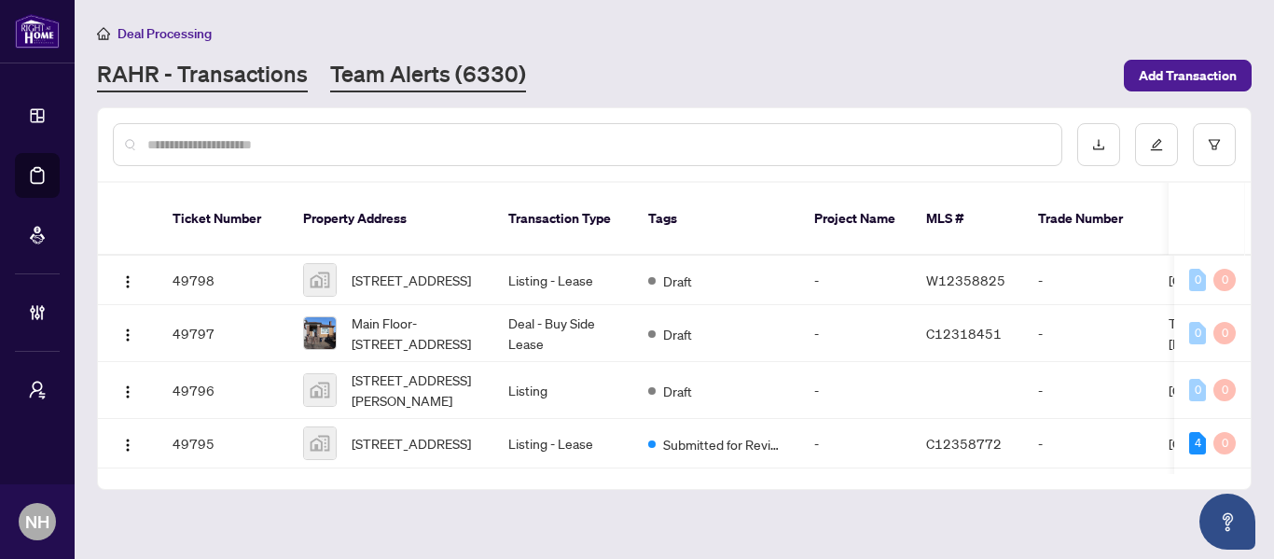
click at [459, 90] on link "Team Alerts (6330)" at bounding box center [428, 76] width 196 height 34
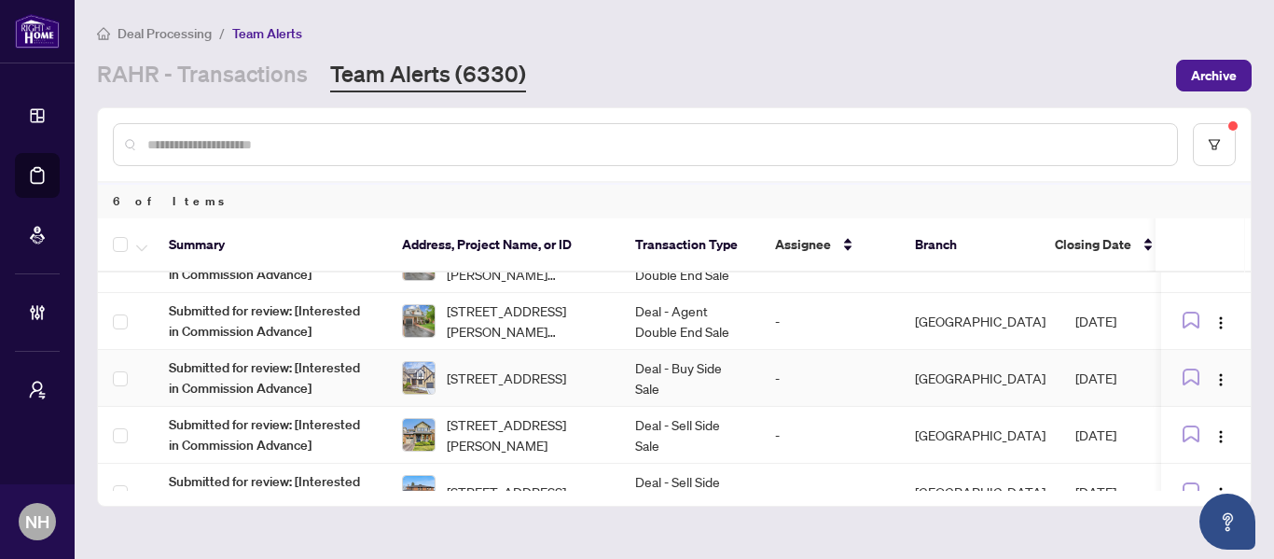
scroll to position [129, 0]
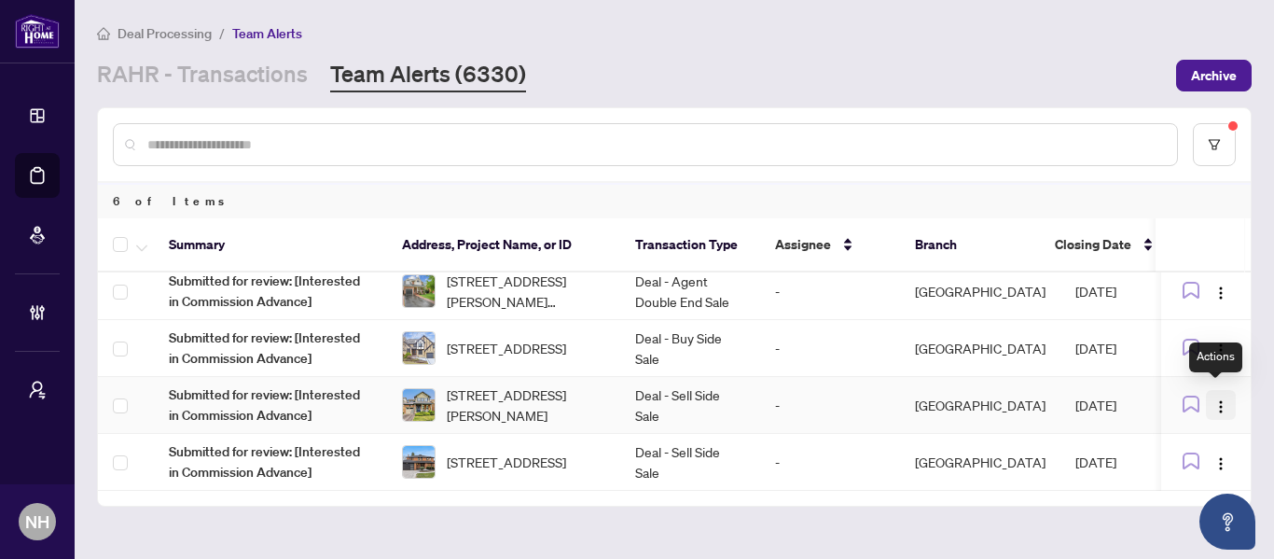
click at [1220, 401] on img "button" at bounding box center [1220, 406] width 15 height 15
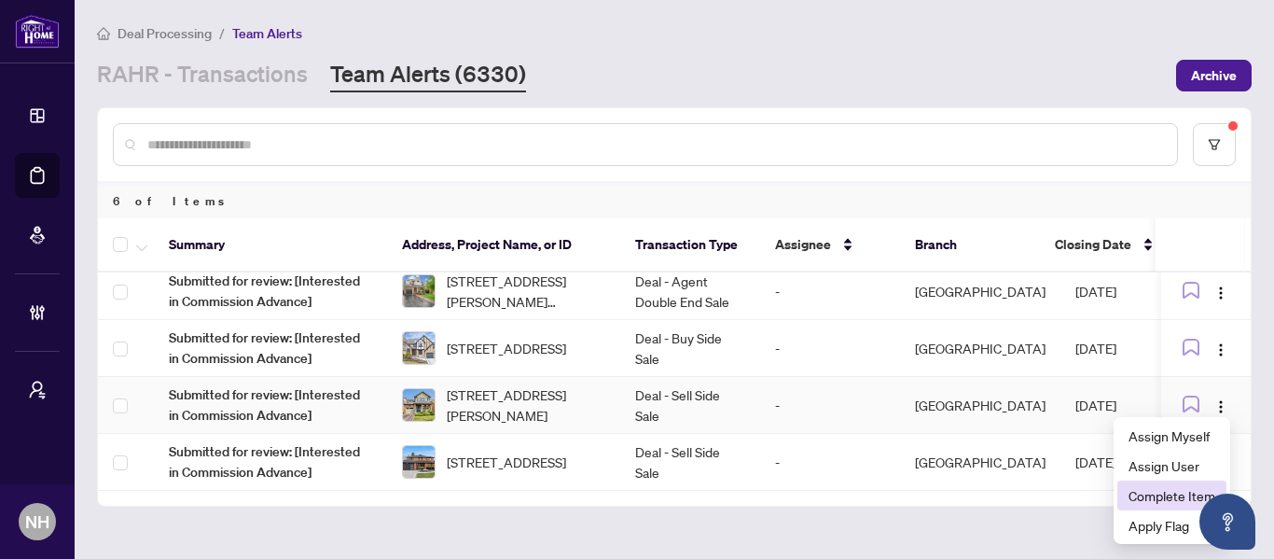
click at [1169, 504] on span "Complete Item" at bounding box center [1171, 495] width 87 height 21
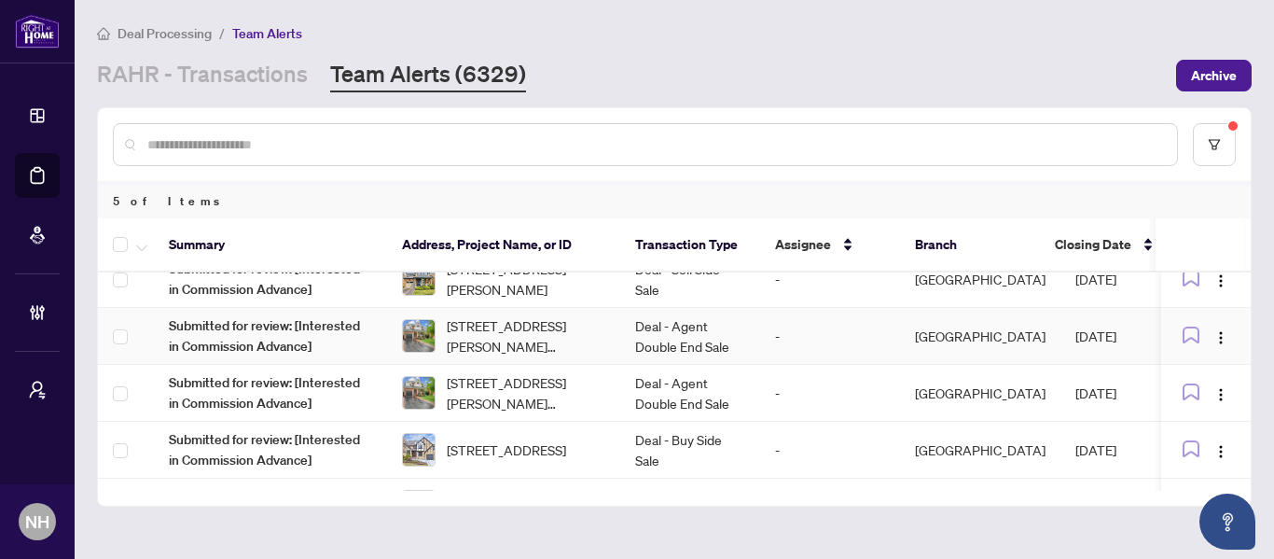
scroll to position [0, 0]
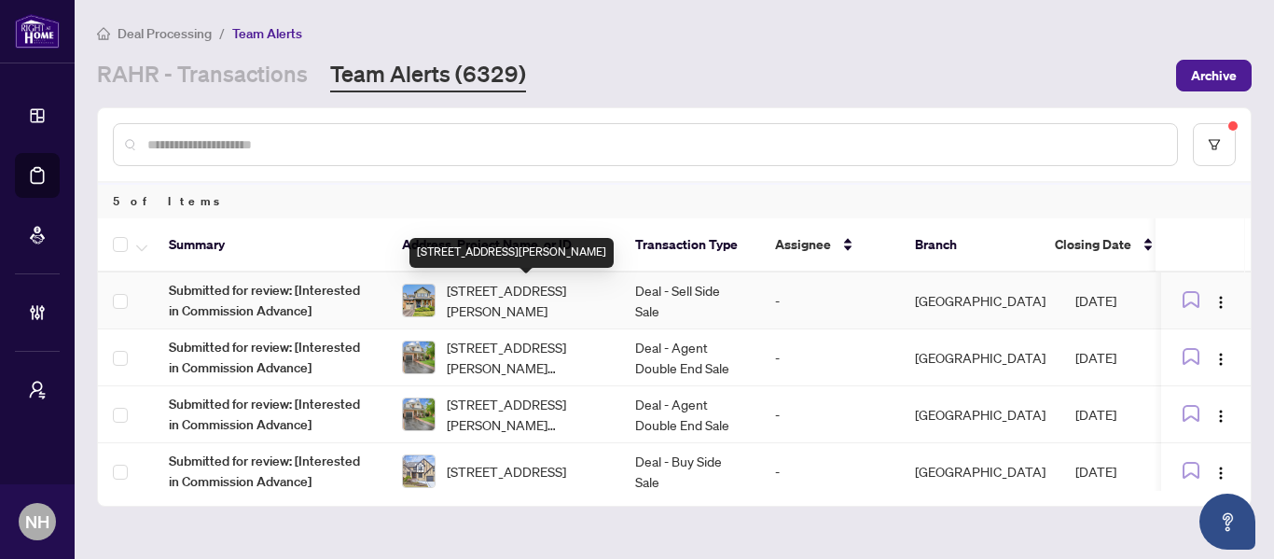
click at [592, 305] on span "[STREET_ADDRESS][PERSON_NAME]" at bounding box center [526, 300] width 159 height 41
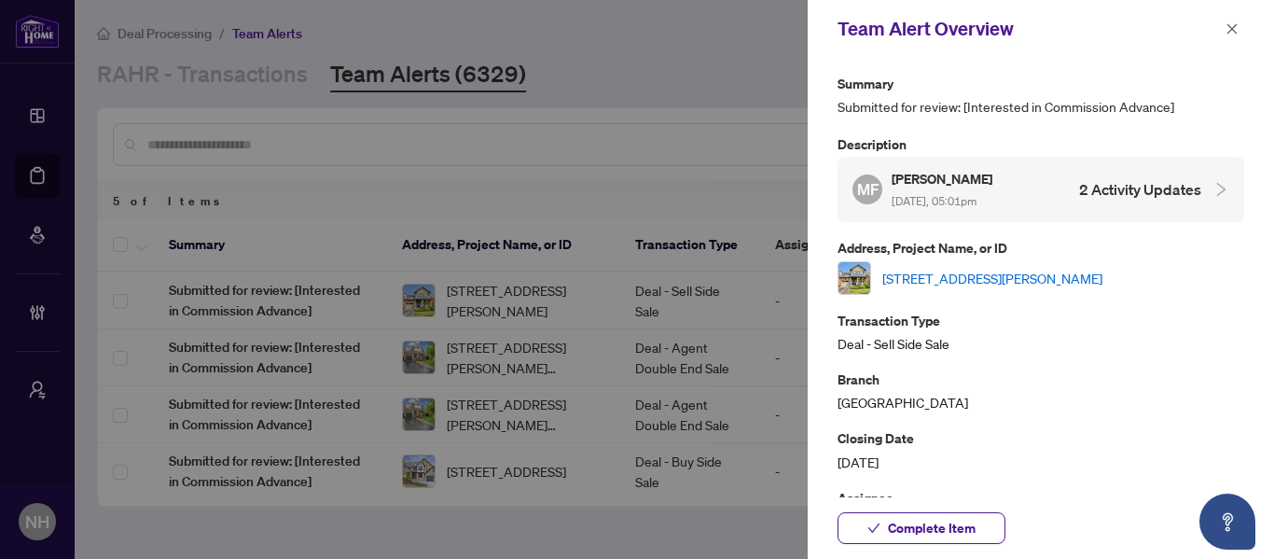
click at [956, 281] on link "[STREET_ADDRESS][PERSON_NAME]" at bounding box center [992, 278] width 220 height 21
click at [1241, 27] on button "button" at bounding box center [1232, 29] width 24 height 22
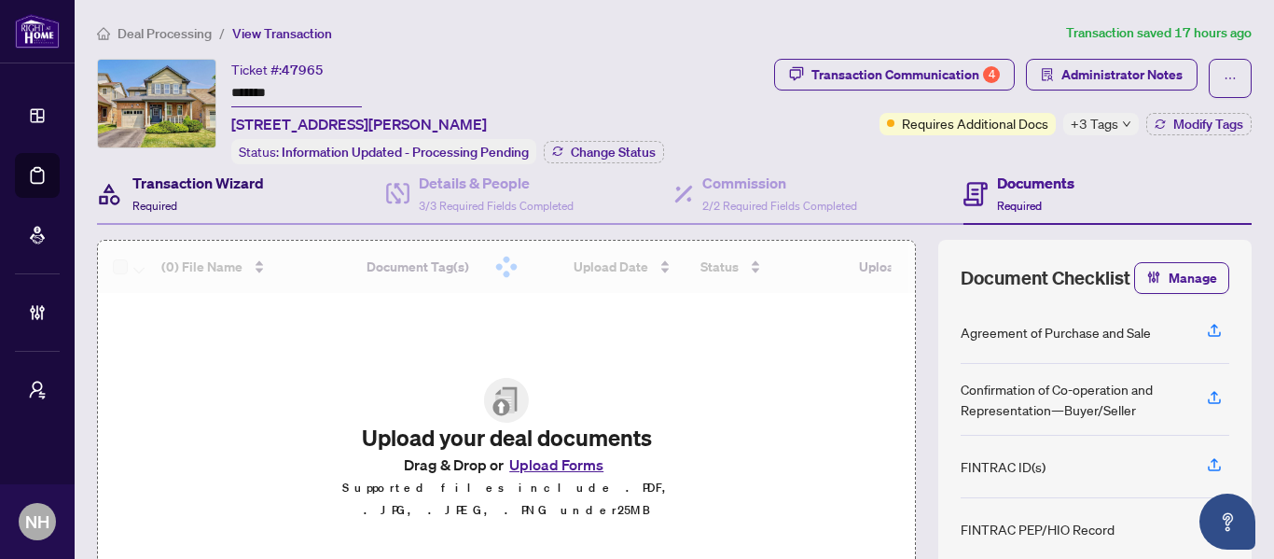
click at [229, 188] on h4 "Transaction Wizard" at bounding box center [197, 183] width 131 height 22
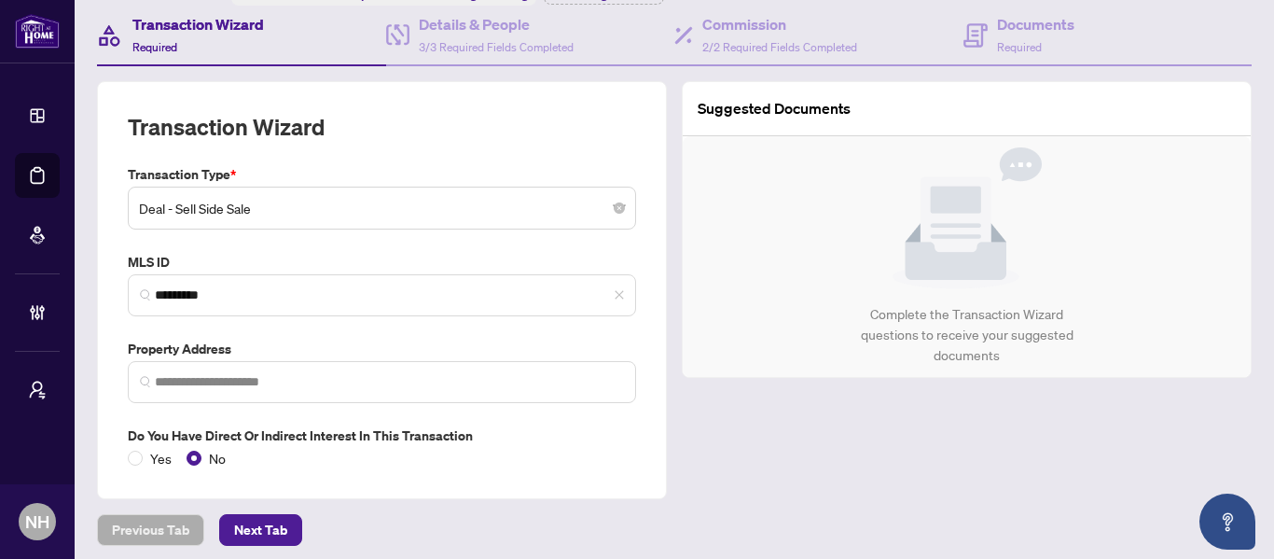
type input "**********"
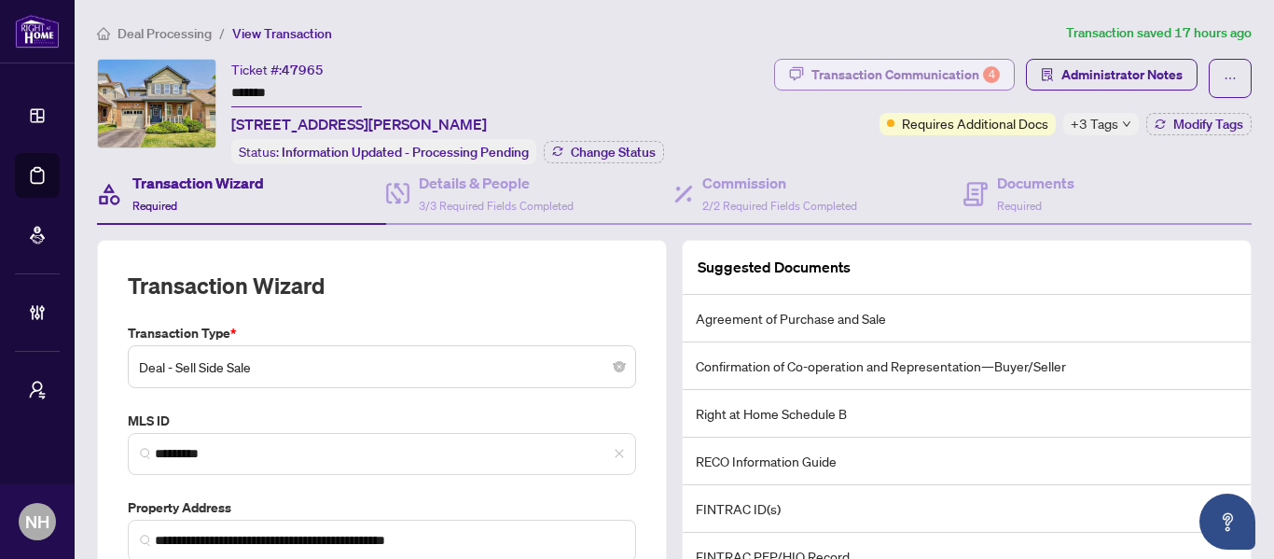
click at [836, 80] on div "Transaction Communication 4" at bounding box center [905, 75] width 188 height 30
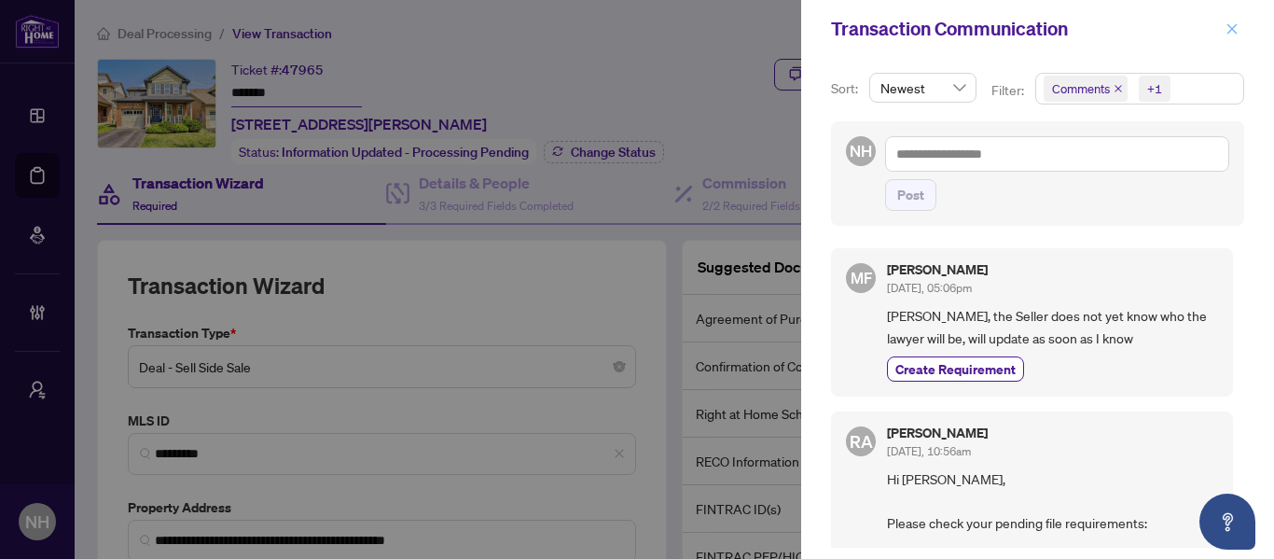
click at [1237, 23] on icon "close" at bounding box center [1231, 28] width 13 height 13
